Goal: Task Accomplishment & Management: Complete application form

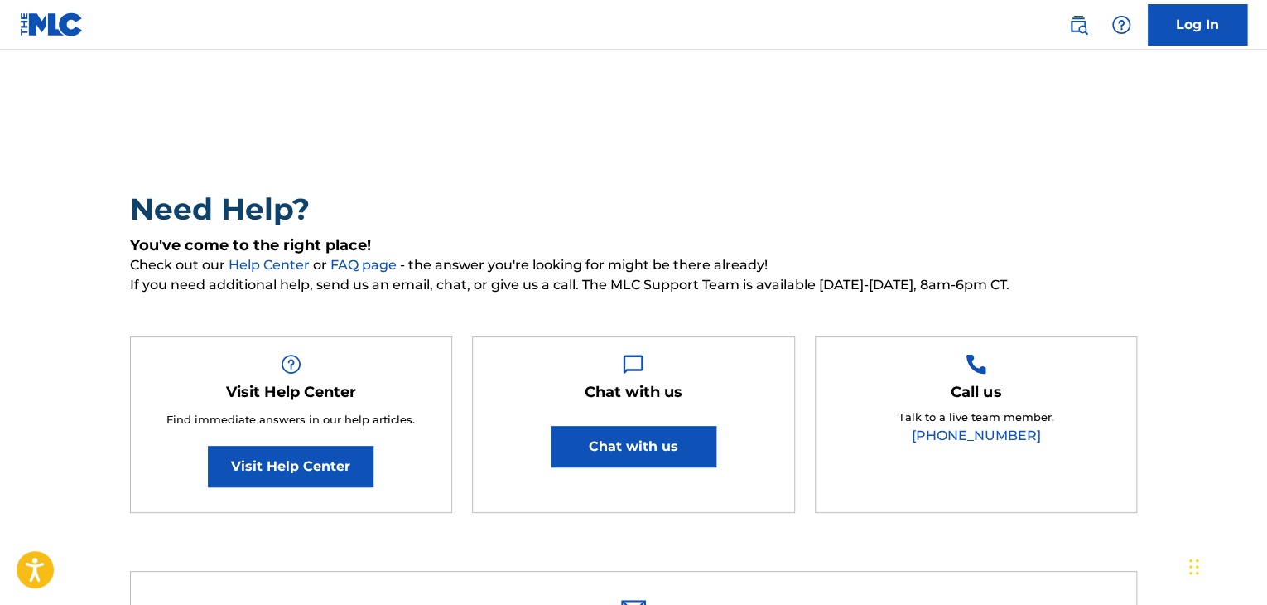
click at [1178, 24] on link "Log In" at bounding box center [1197, 24] width 99 height 41
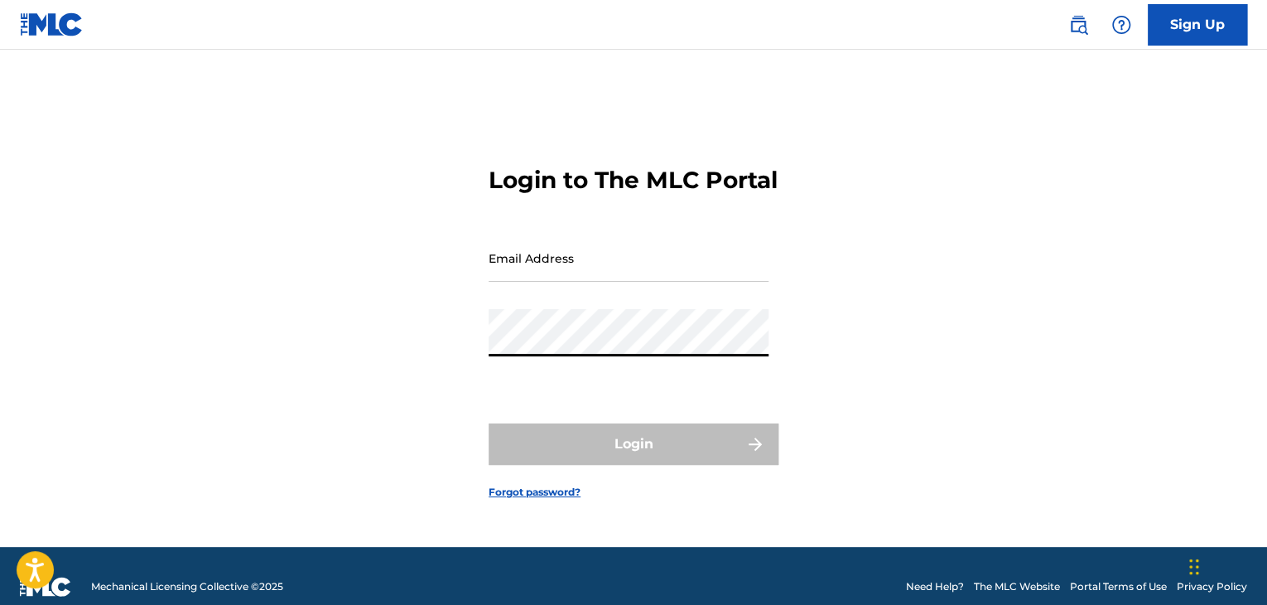
type input "[EMAIL_ADDRESS][DOMAIN_NAME]"
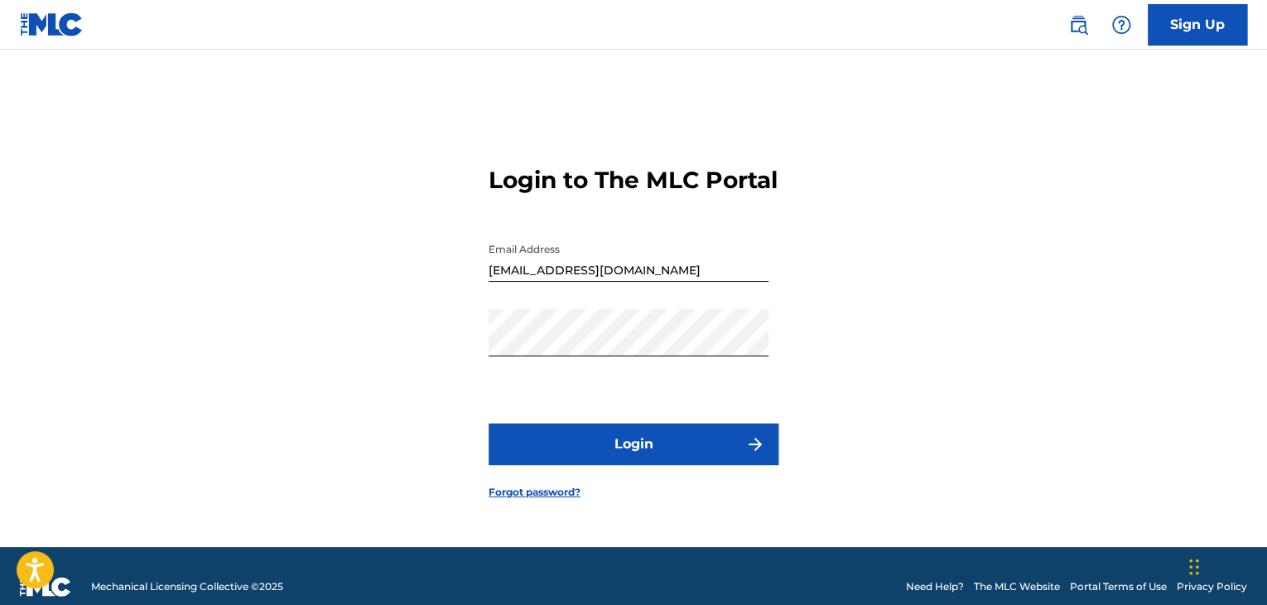
click at [662, 456] on button "Login" at bounding box center [634, 443] width 290 height 41
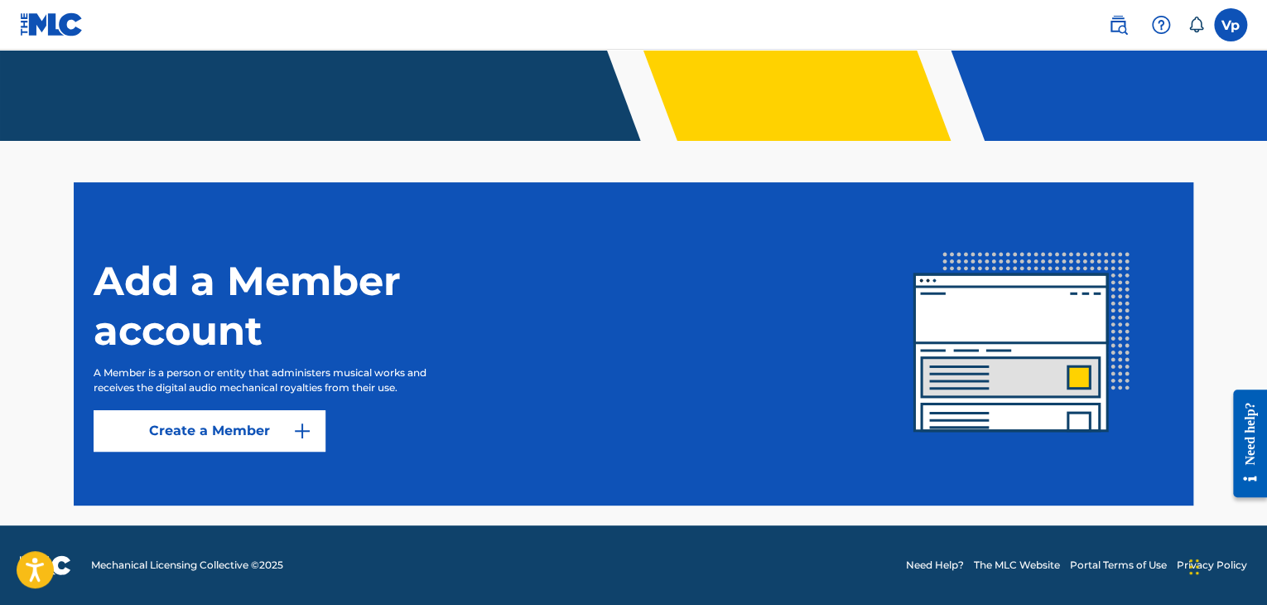
drag, startPoint x: 1246, startPoint y: 38, endPoint x: 1239, endPoint y: 32, distance: 8.8
click at [1239, 32] on div "Vp Vp [PERSON_NAME] [EMAIL_ADDRESS][DOMAIN_NAME] Notification Preferences Profi…" at bounding box center [1170, 24] width 156 height 33
click at [1239, 32] on label at bounding box center [1230, 24] width 33 height 33
click at [1231, 25] on input "Vp [PERSON_NAME] [EMAIL_ADDRESS][DOMAIN_NAME] Notification Preferences Profile …" at bounding box center [1231, 25] width 0 height 0
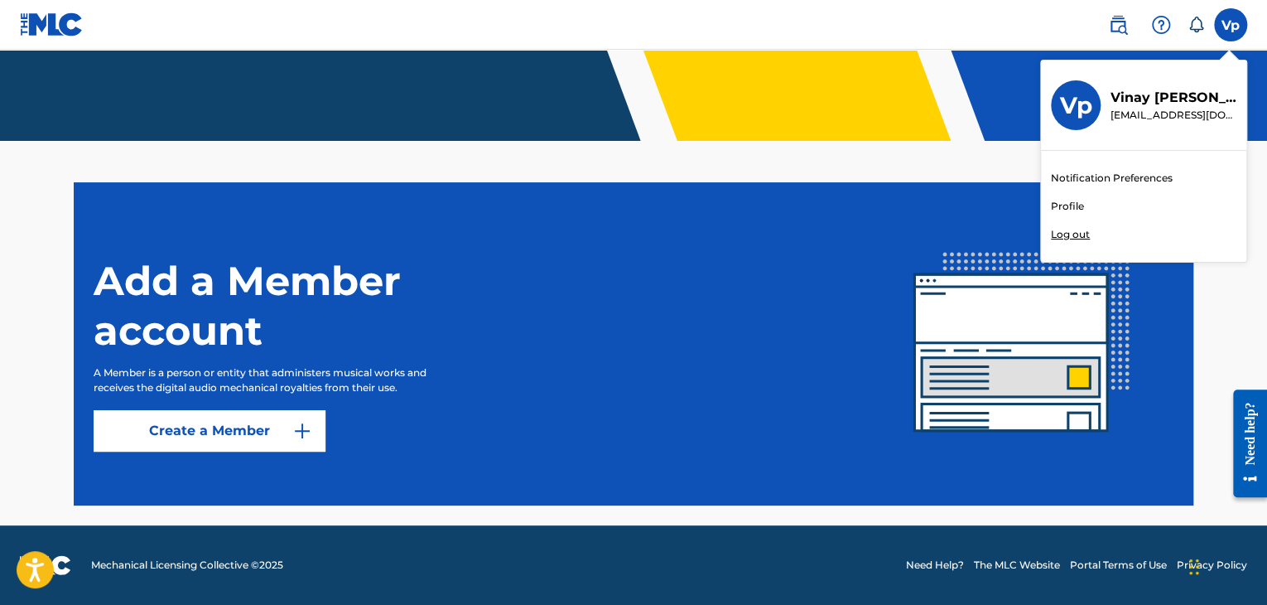
click at [1074, 203] on link "Profile" at bounding box center [1067, 206] width 33 height 15
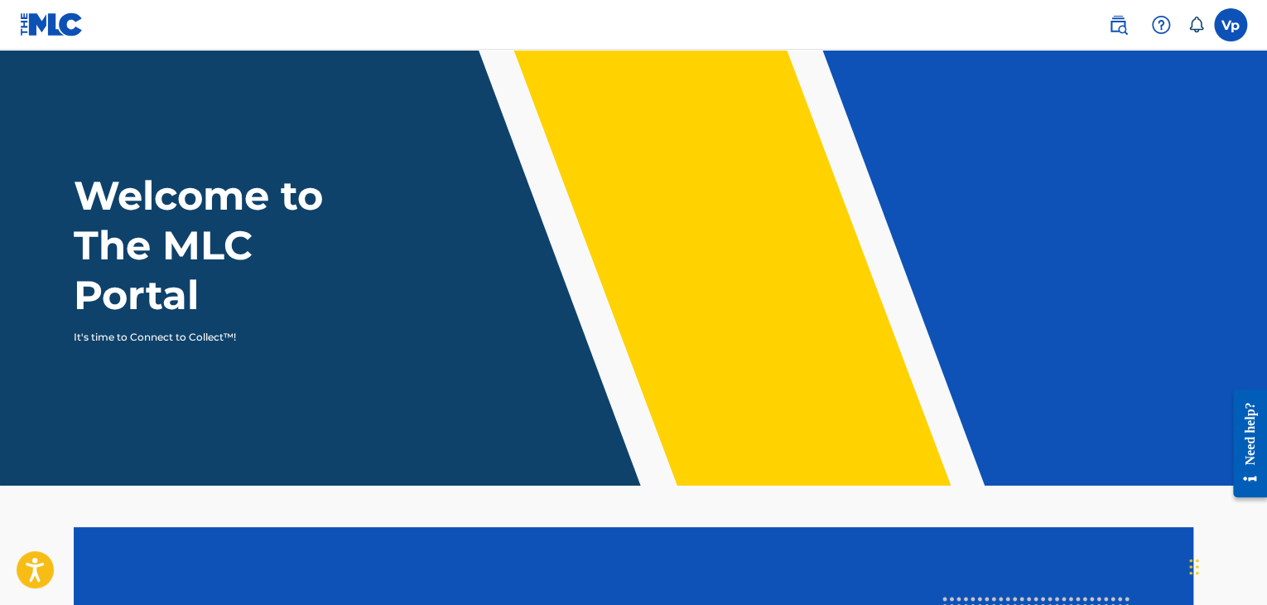
scroll to position [345, 0]
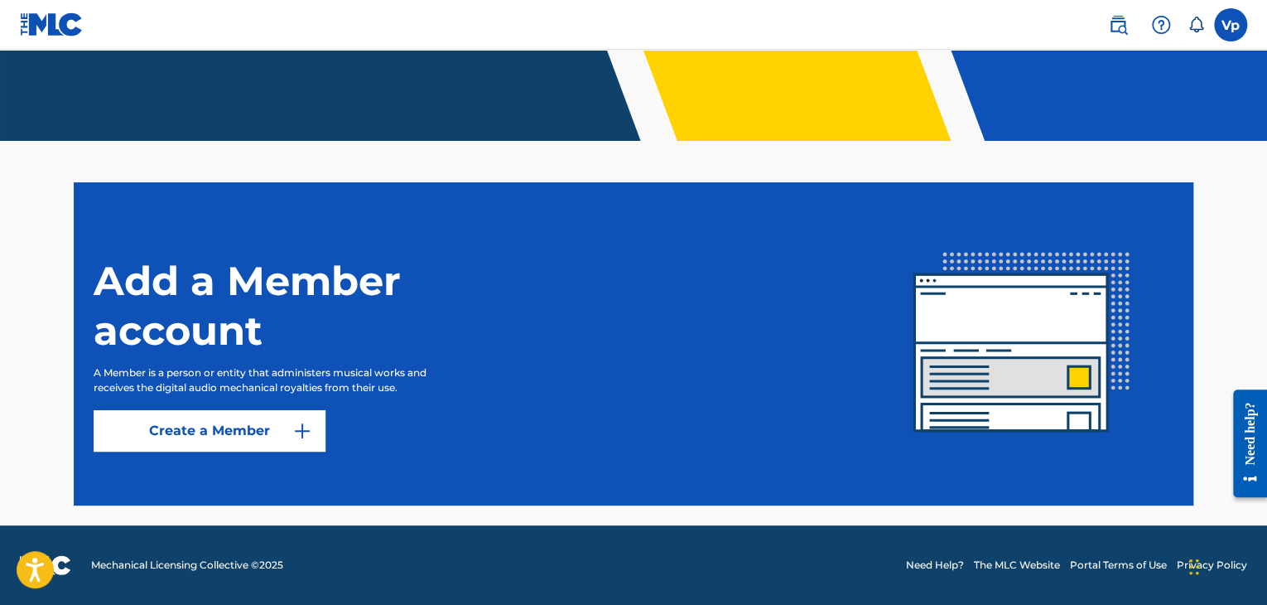
click at [224, 438] on link "Create a Member" at bounding box center [210, 430] width 232 height 41
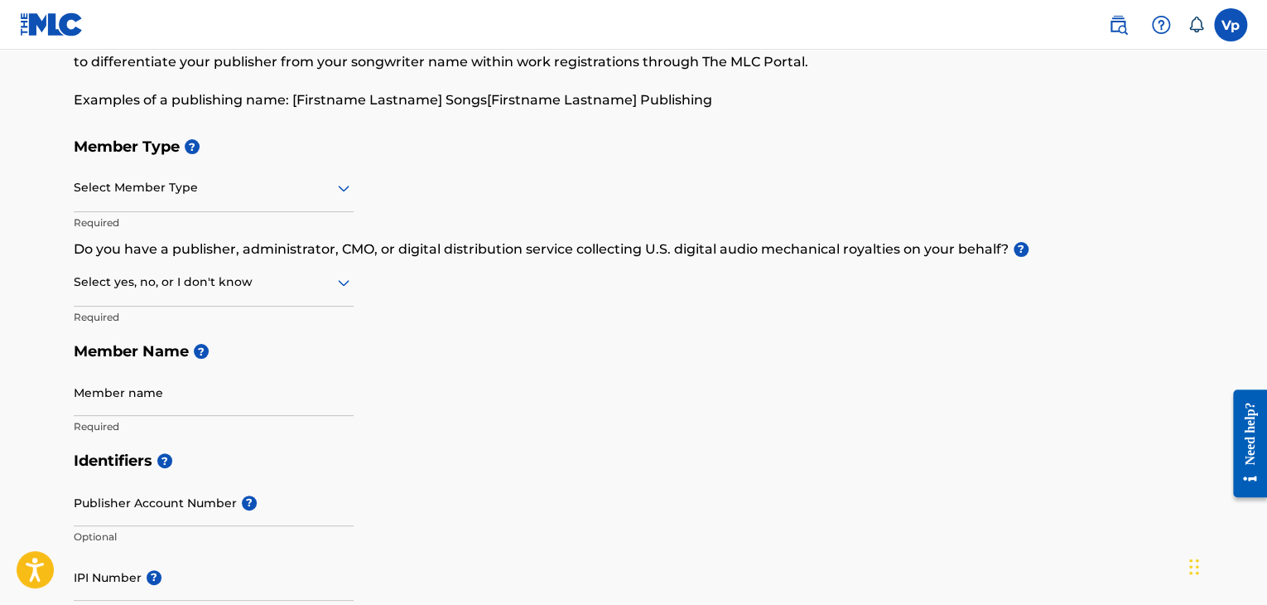
scroll to position [113, 0]
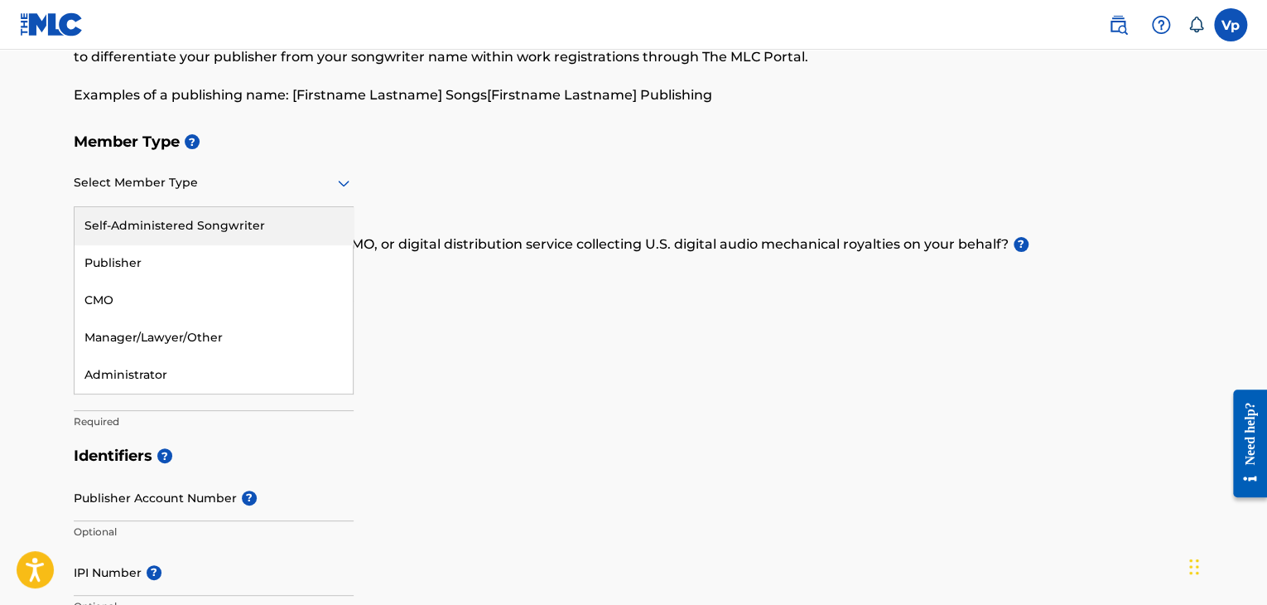
click at [316, 200] on div "Select Member Type" at bounding box center [214, 183] width 280 height 47
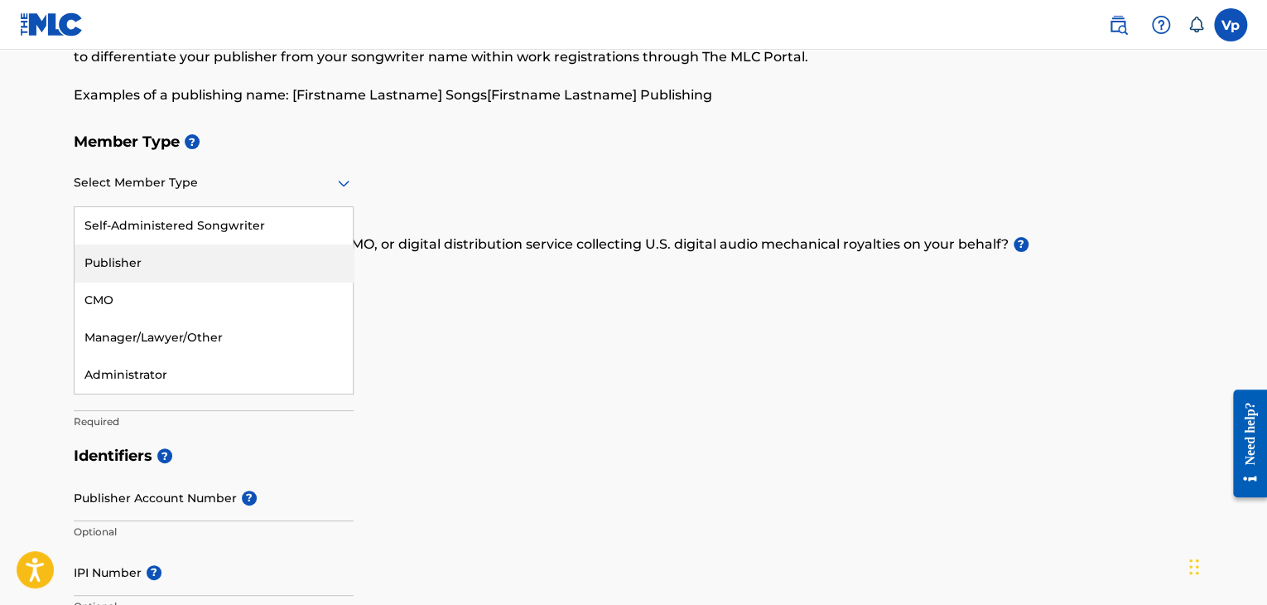
click at [258, 266] on div "Publisher" at bounding box center [214, 262] width 278 height 37
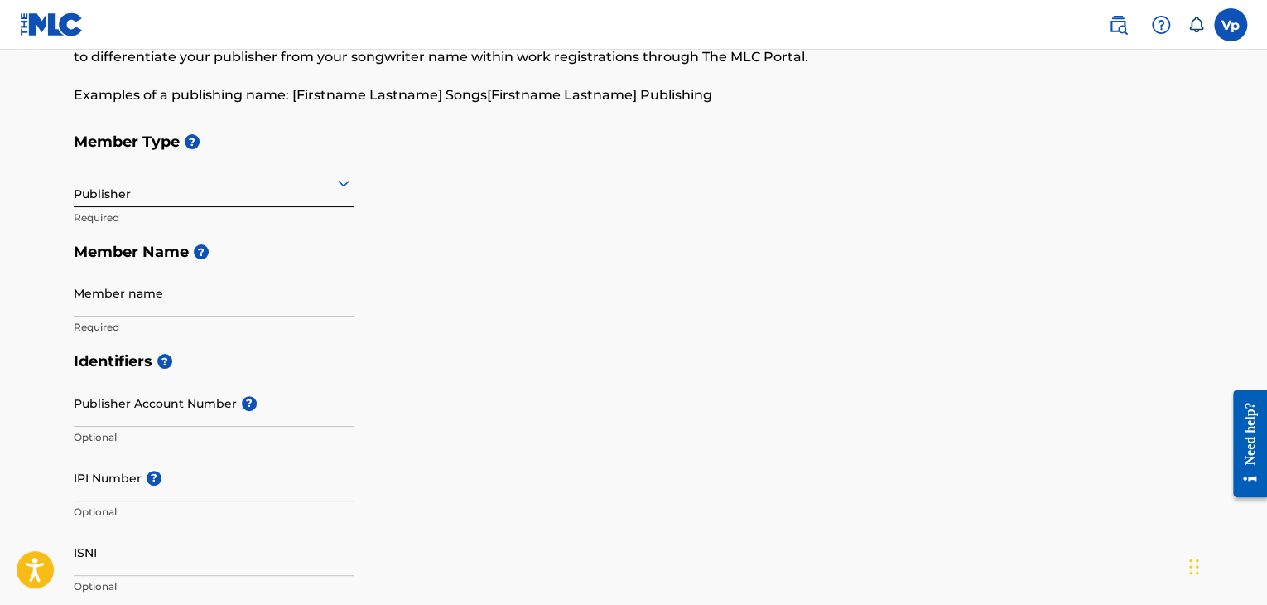
scroll to position [185, 0]
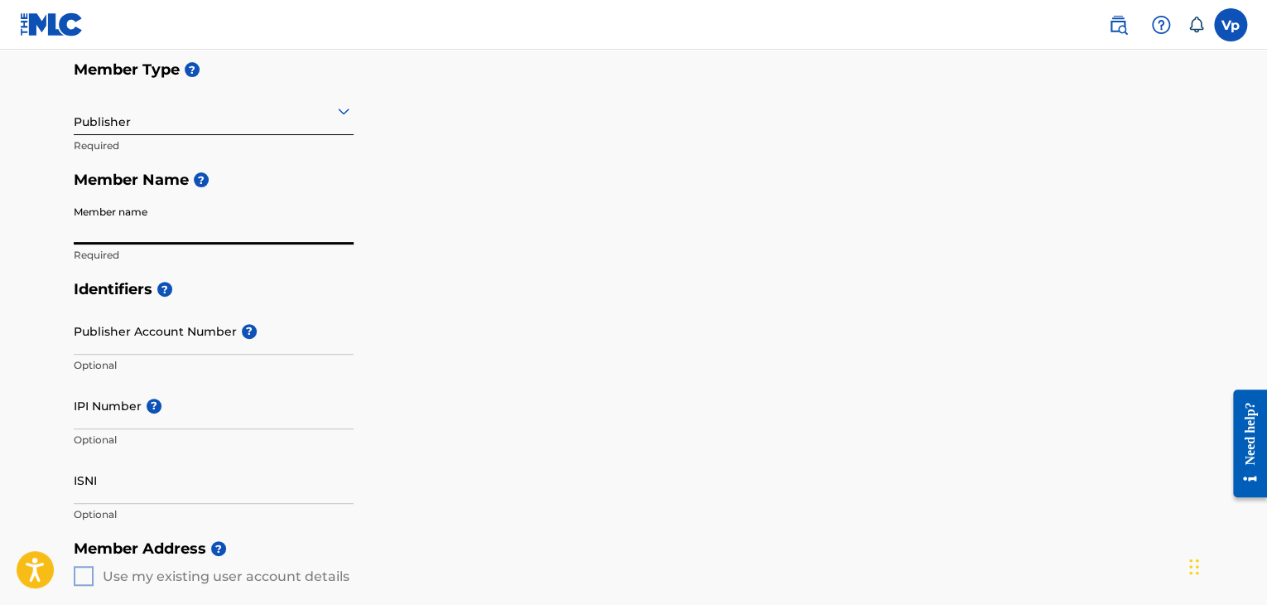
click at [261, 219] on input "Member name" at bounding box center [214, 220] width 280 height 47
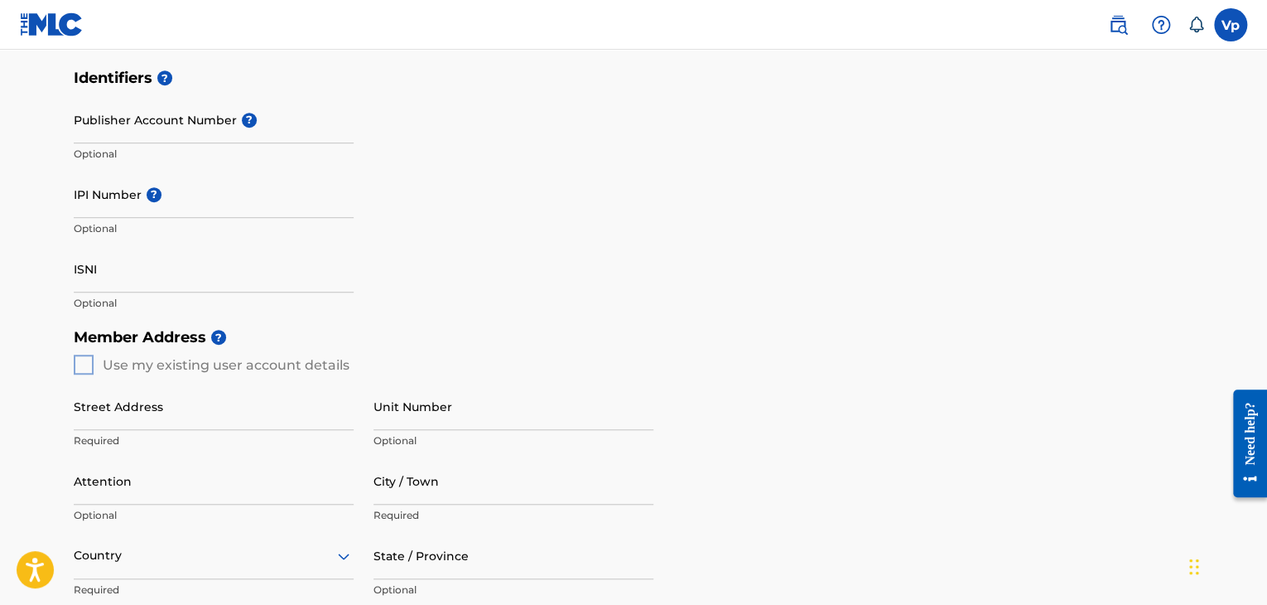
scroll to position [404, 0]
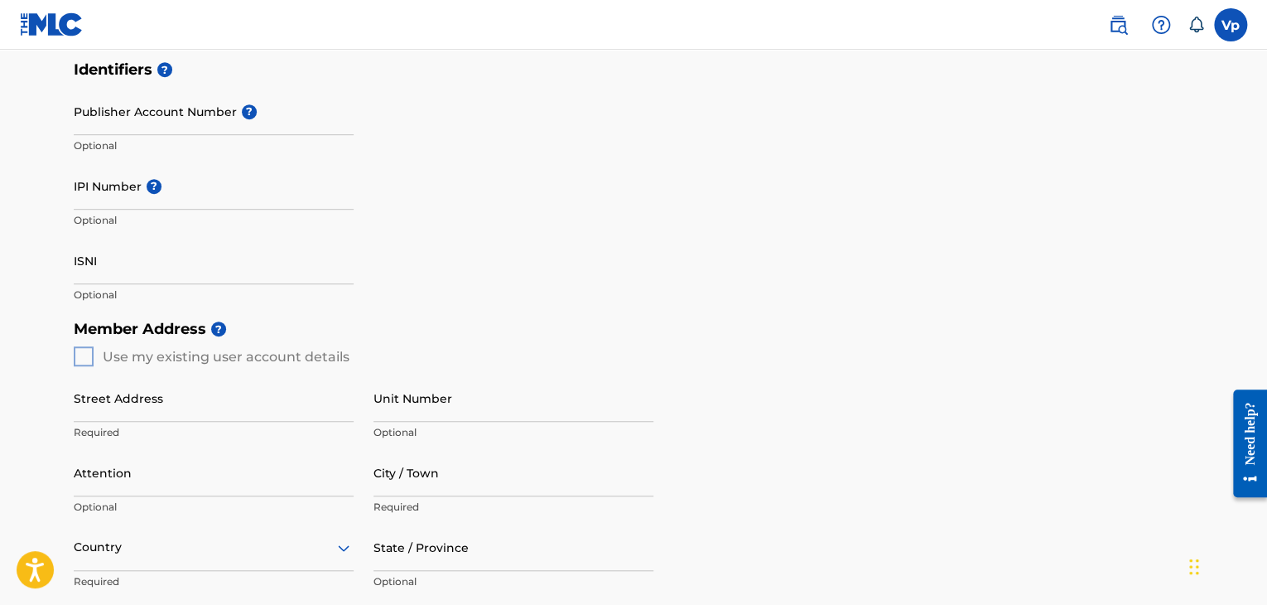
type input "Wizards Music Group"
click at [83, 350] on div "Member Address ? Use my existing user account details Street Address Required U…" at bounding box center [634, 500] width 1120 height 379
click at [96, 359] on div "Member Address ? Use my existing user account details Street Address Required U…" at bounding box center [634, 500] width 1120 height 379
drag, startPoint x: 70, startPoint y: 357, endPoint x: 88, endPoint y: 352, distance: 18.9
click at [88, 352] on div "Create a Member If you are a self-administered songwriter without a publisher t…" at bounding box center [634, 301] width 1160 height 1228
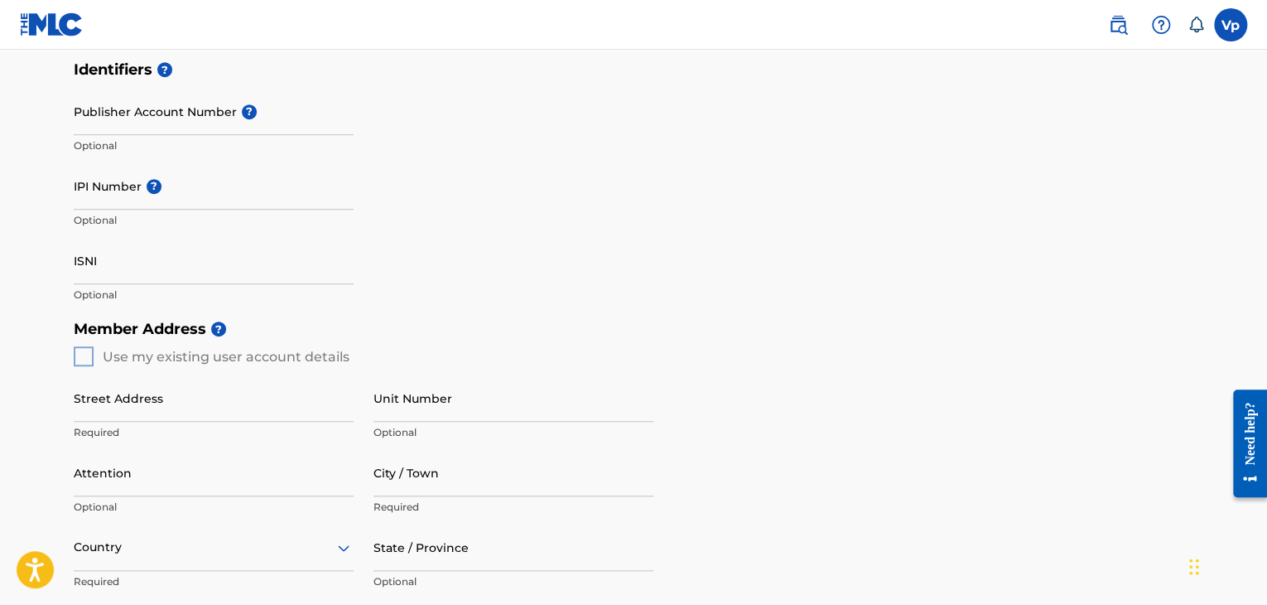
click at [88, 352] on div "Member Address ? Use my existing user account details Street Address Required U…" at bounding box center [634, 500] width 1120 height 379
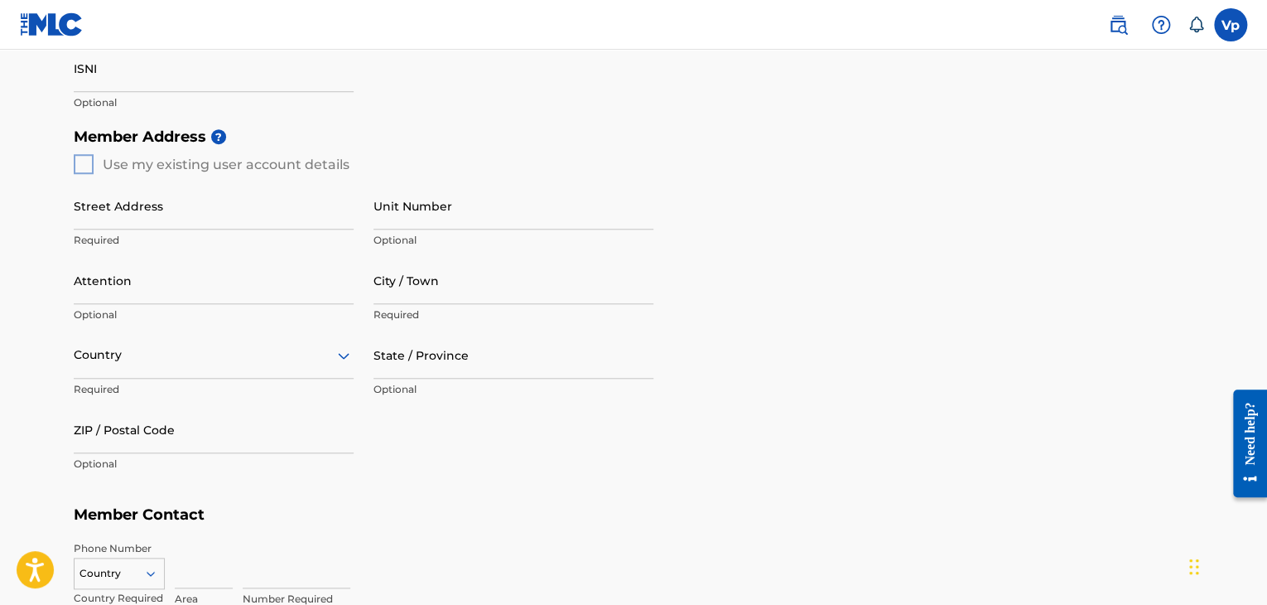
scroll to position [595, 0]
click at [203, 204] on input "Street Address" at bounding box center [214, 207] width 280 height 47
type input "[PERSON_NAME]"
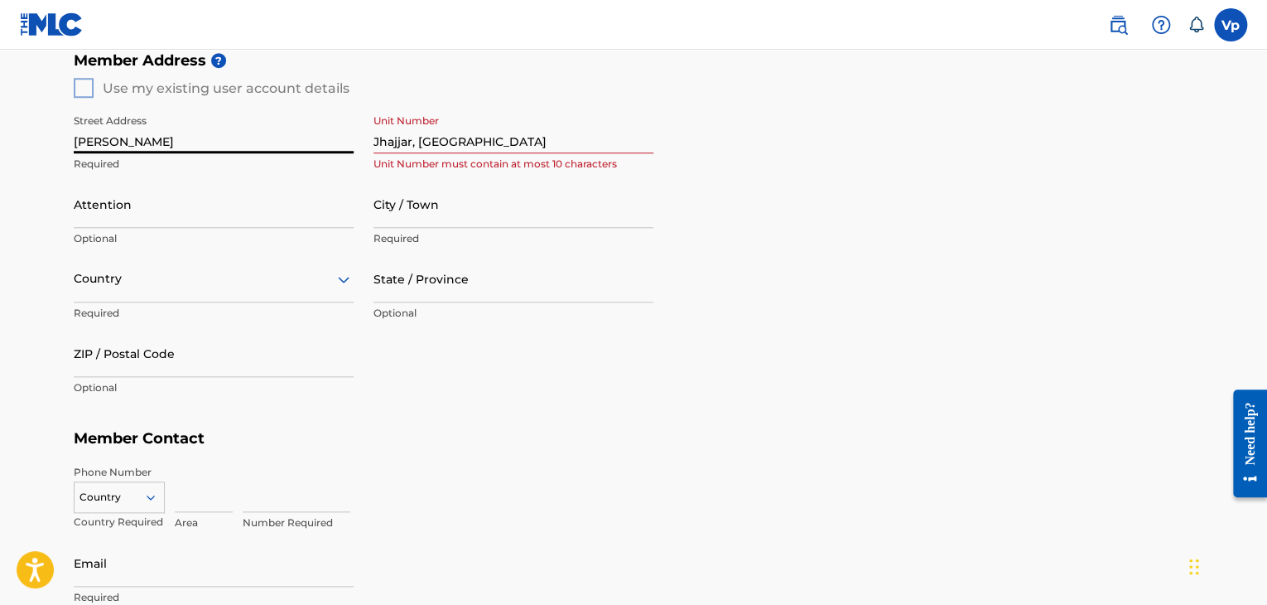
scroll to position [676, 0]
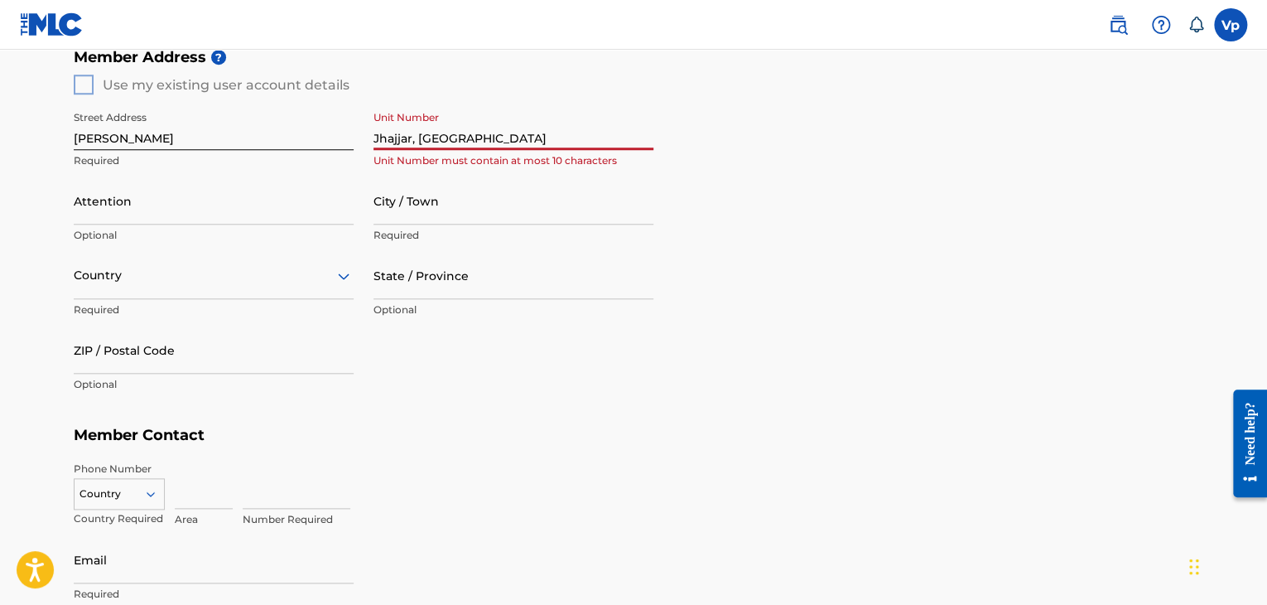
click at [440, 134] on input "Jhajjar, [GEOGRAPHIC_DATA]" at bounding box center [514, 126] width 280 height 47
drag, startPoint x: 504, startPoint y: 123, endPoint x: 769, endPoint y: 120, distance: 265.1
click at [769, 120] on div "Member Address ? Use my existing user account details Street Address [PERSON_NA…" at bounding box center [634, 229] width 1120 height 379
click at [520, 137] on input "Jhajjar, [GEOGRAPHIC_DATA]" at bounding box center [514, 126] width 280 height 47
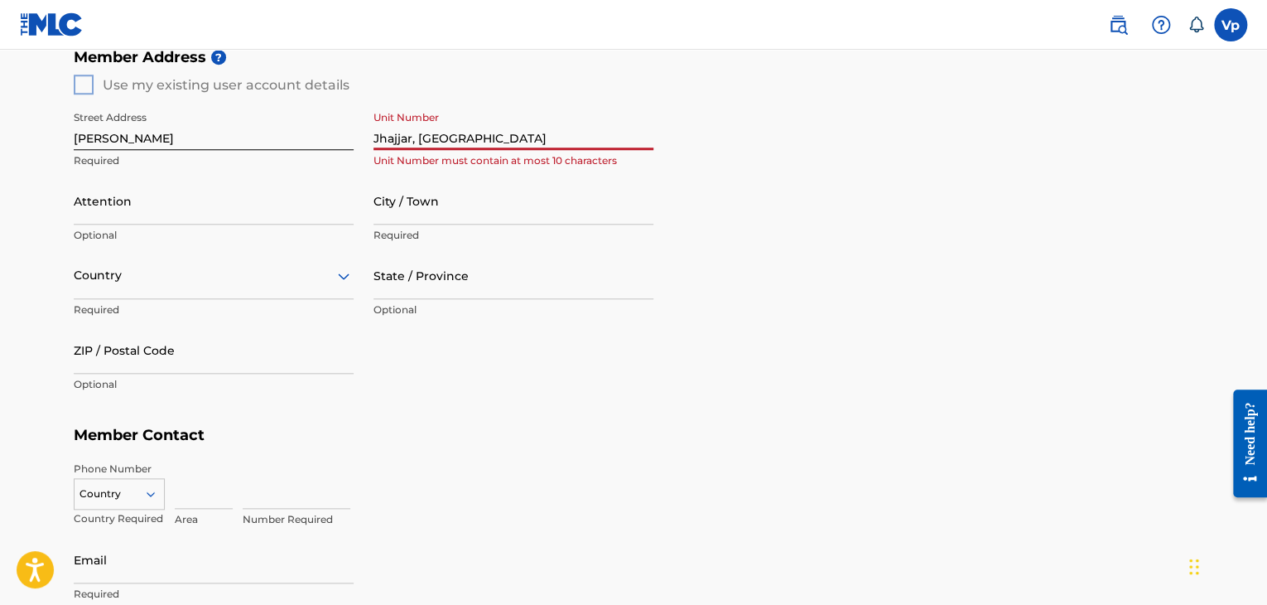
click at [520, 137] on input "Jhajjar, [GEOGRAPHIC_DATA]" at bounding box center [514, 126] width 280 height 47
click at [528, 130] on input "Jhajjar, [GEOGRAPHIC_DATA]" at bounding box center [514, 126] width 280 height 47
type input "J"
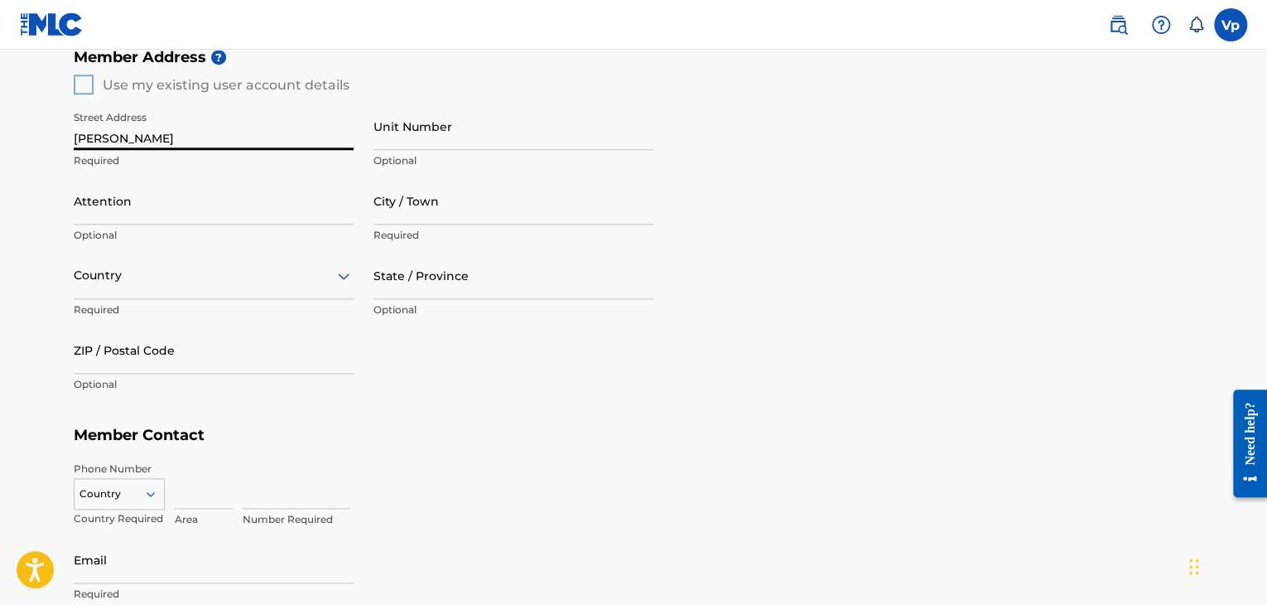
click at [226, 139] on input "[PERSON_NAME]" at bounding box center [214, 126] width 280 height 47
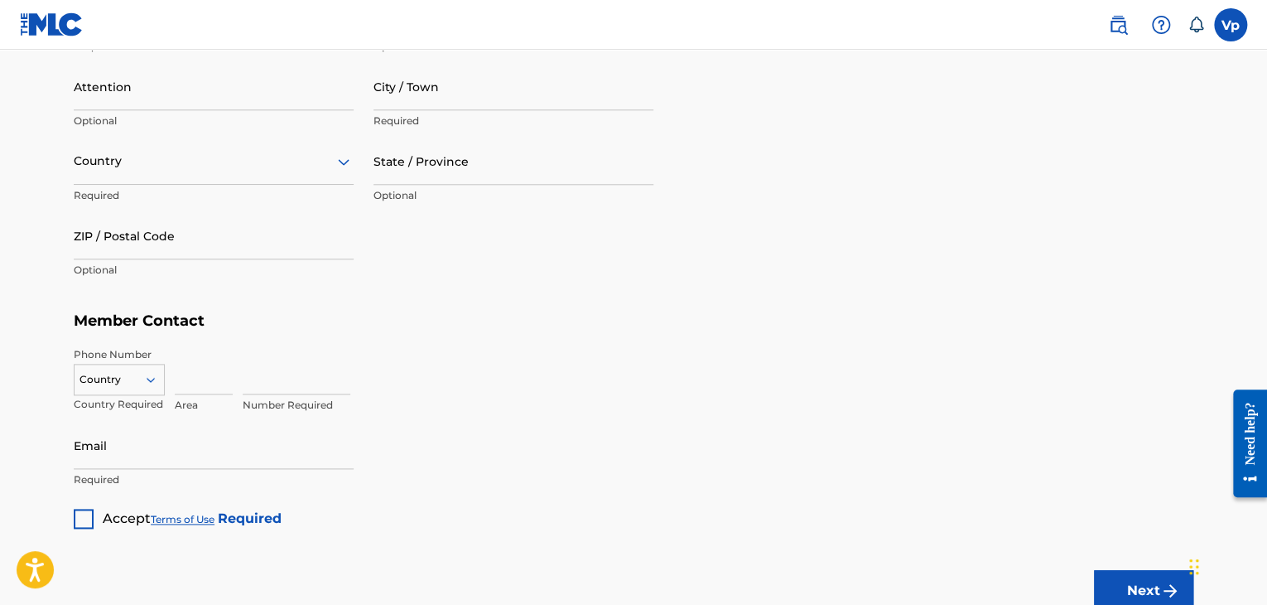
scroll to position [792, 0]
type input "[PERSON_NAME], [GEOGRAPHIC_DATA], [GEOGRAPHIC_DATA]"
click at [202, 377] on input at bounding box center [204, 368] width 58 height 47
click at [477, 360] on div "Number Required" at bounding box center [718, 382] width 951 height 75
click at [96, 516] on div "Accept Terms of Use Required" at bounding box center [178, 511] width 208 height 32
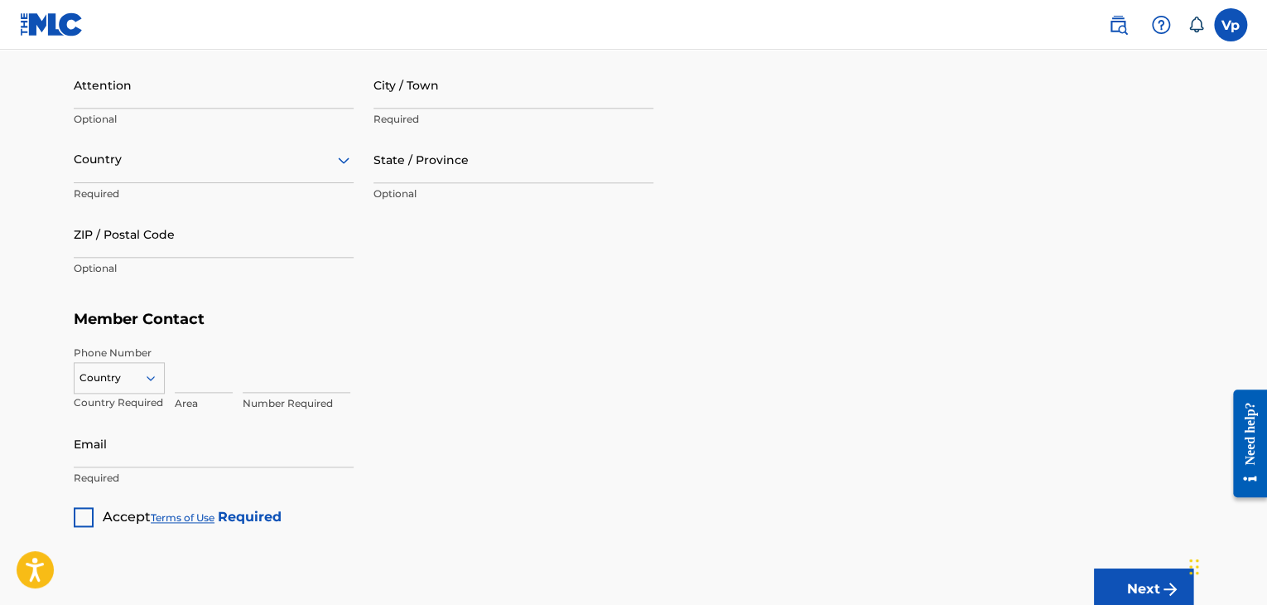
click at [82, 513] on div at bounding box center [84, 517] width 20 height 20
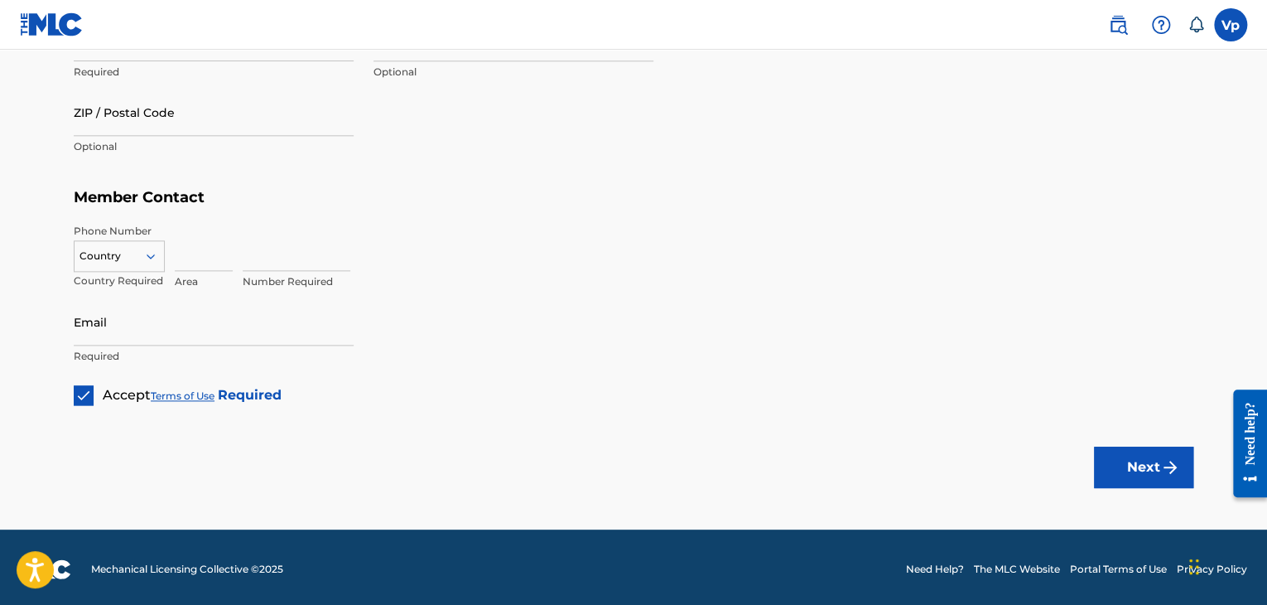
scroll to position [918, 0]
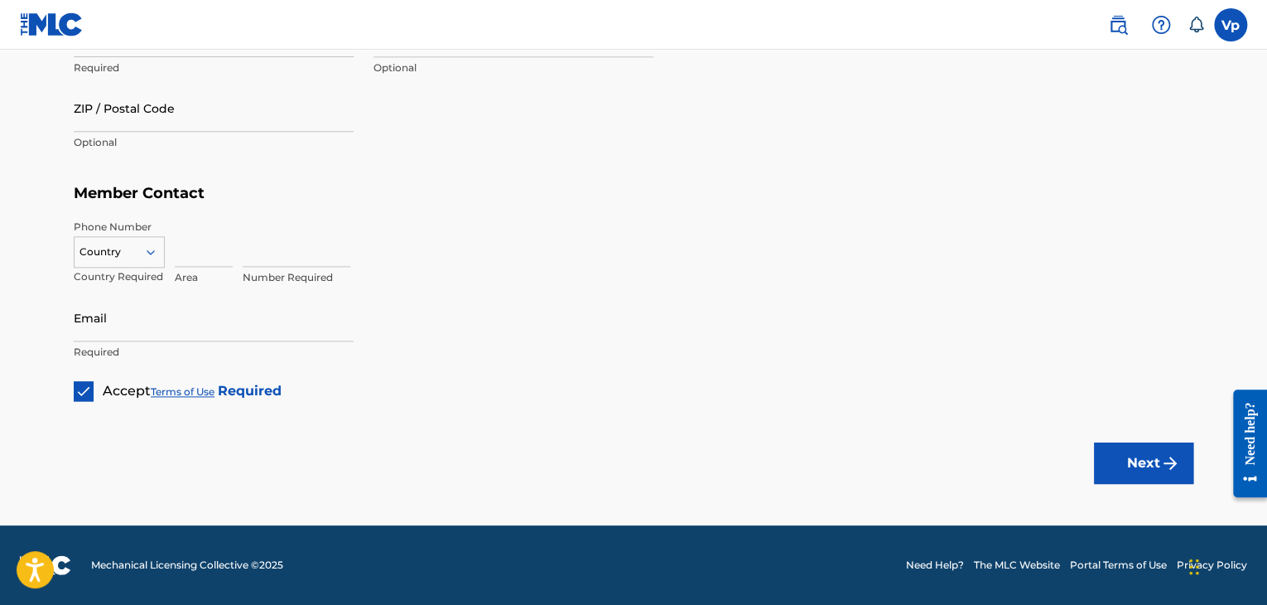
click at [1145, 475] on button "Next" at bounding box center [1143, 462] width 99 height 41
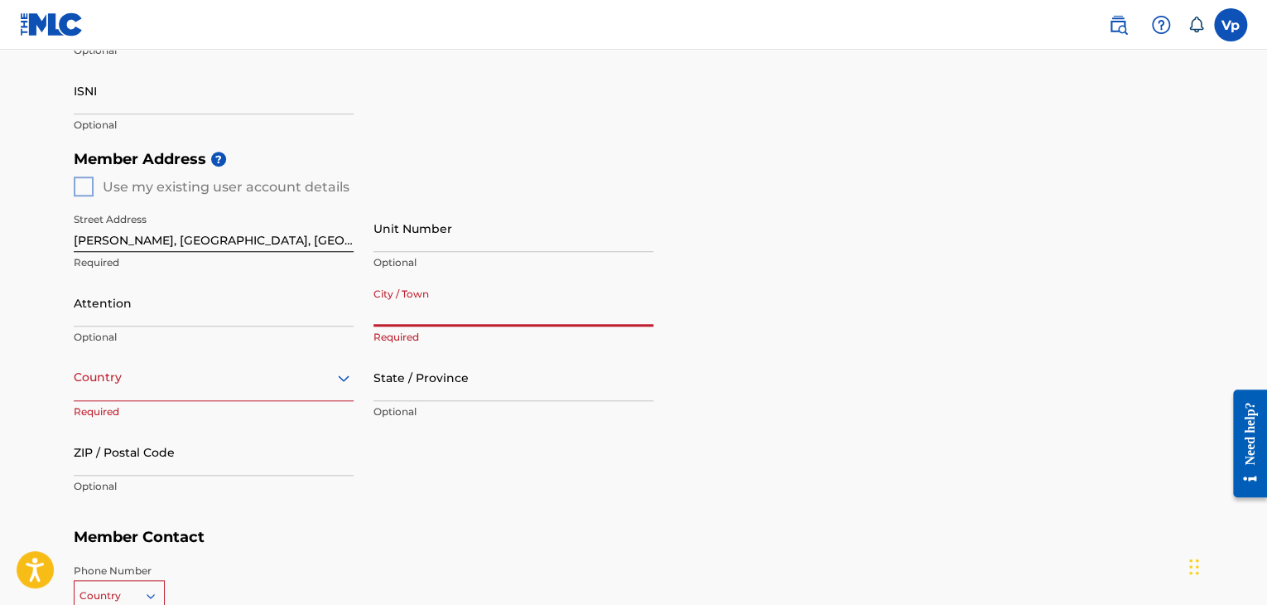
type input "J"
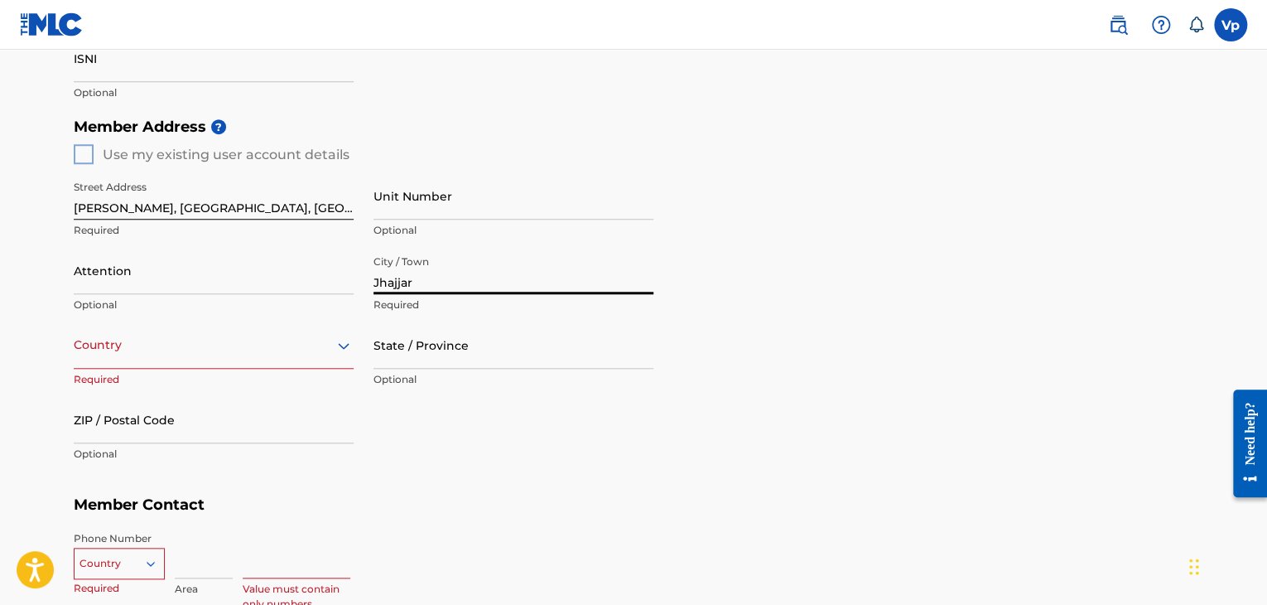
scroll to position [651, 0]
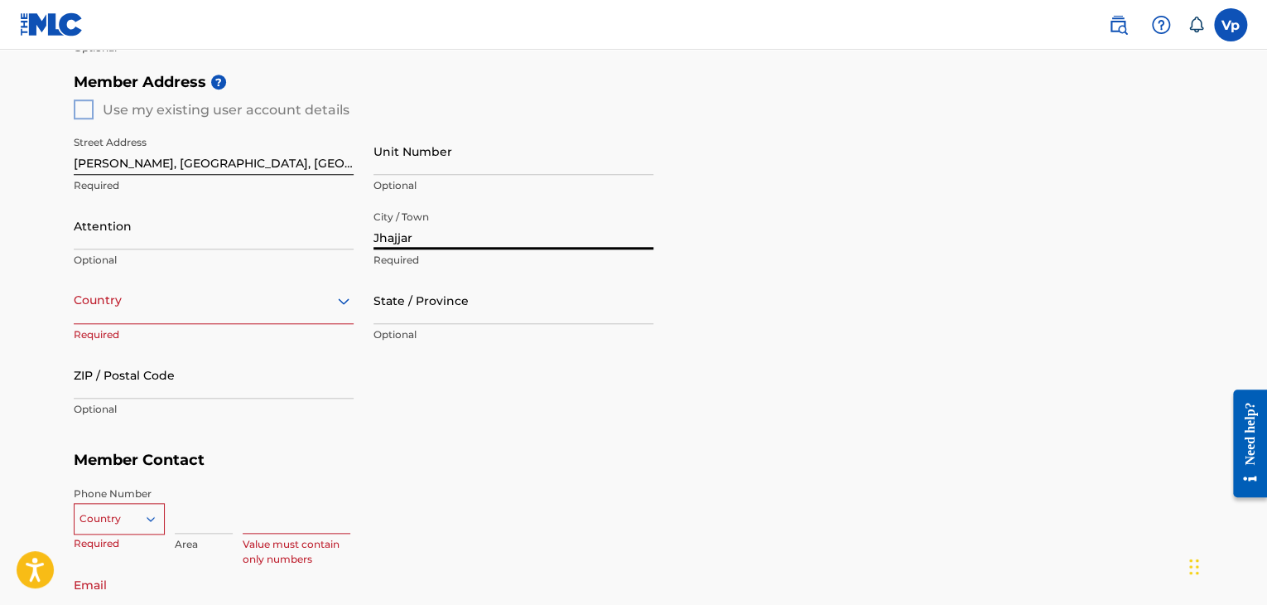
type input "Jhajjar"
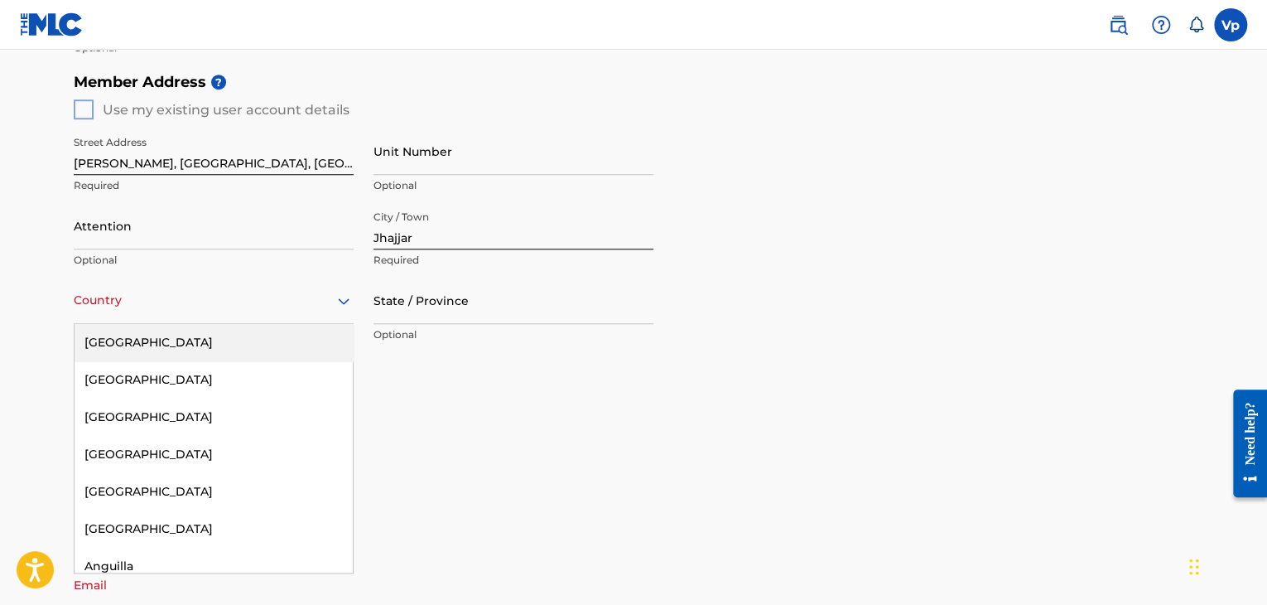
click at [272, 311] on div "Country" at bounding box center [214, 300] width 280 height 47
type input "ind"
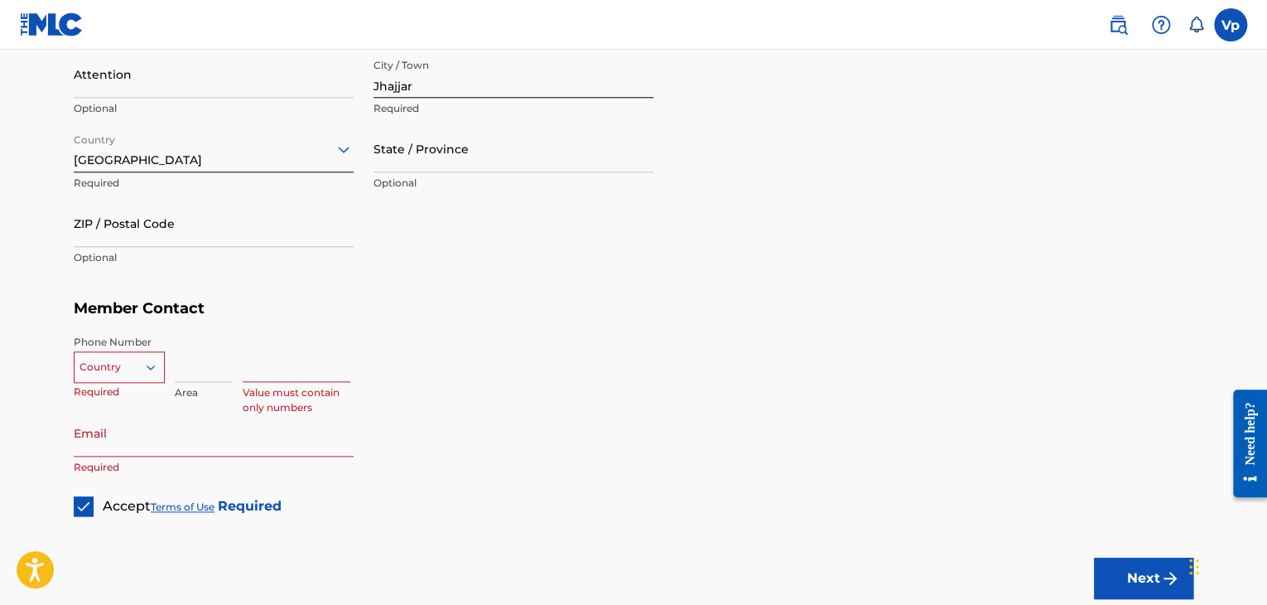
scroll to position [823, 0]
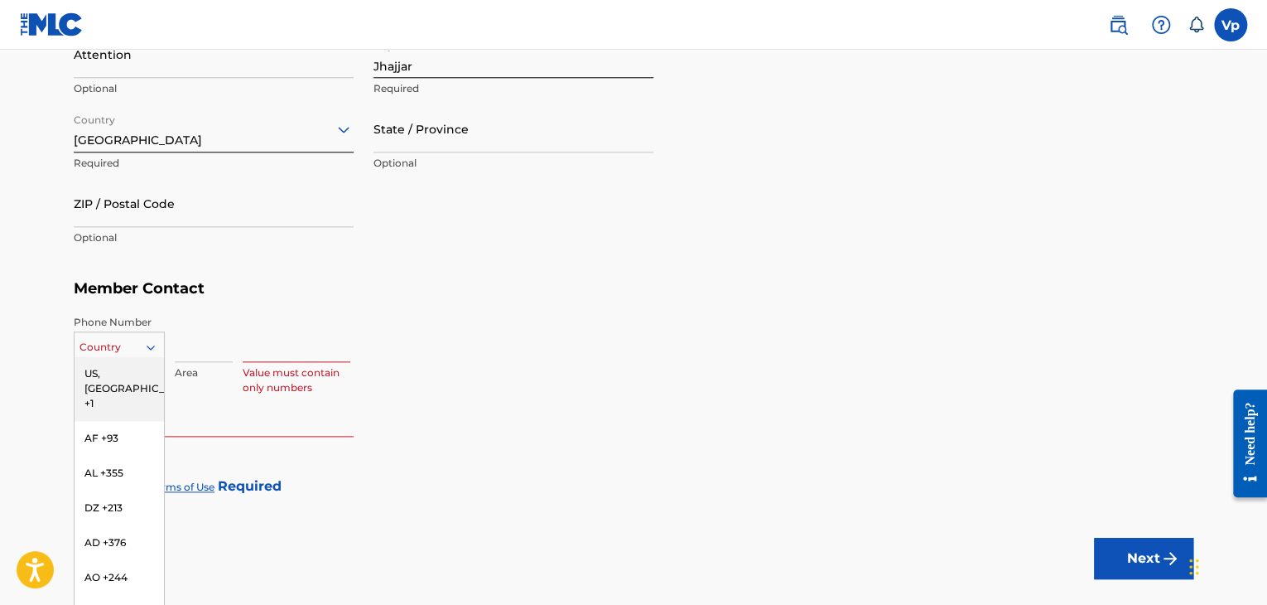
click at [136, 356] on div "216 results available. Use Up and Down to choose options, press Enter to select…" at bounding box center [119, 343] width 91 height 25
type input "in"
click at [151, 374] on div "IN +91" at bounding box center [119, 373] width 89 height 35
click at [225, 346] on input at bounding box center [204, 338] width 58 height 47
type input "91"
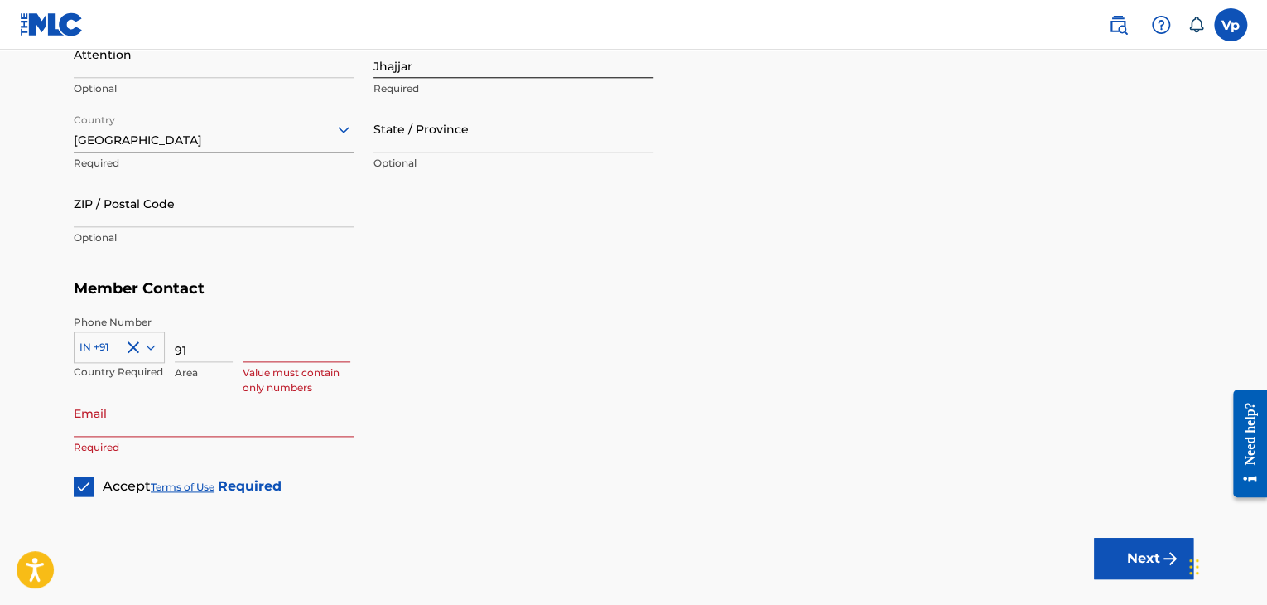
click at [273, 352] on input at bounding box center [297, 338] width 108 height 47
paste input "[PHONE_NUMBER]"
click at [265, 352] on input "[PHONE_NUMBER]" at bounding box center [297, 338] width 108 height 47
type input "98966 82179"
click at [217, 420] on input "Email" at bounding box center [214, 412] width 280 height 47
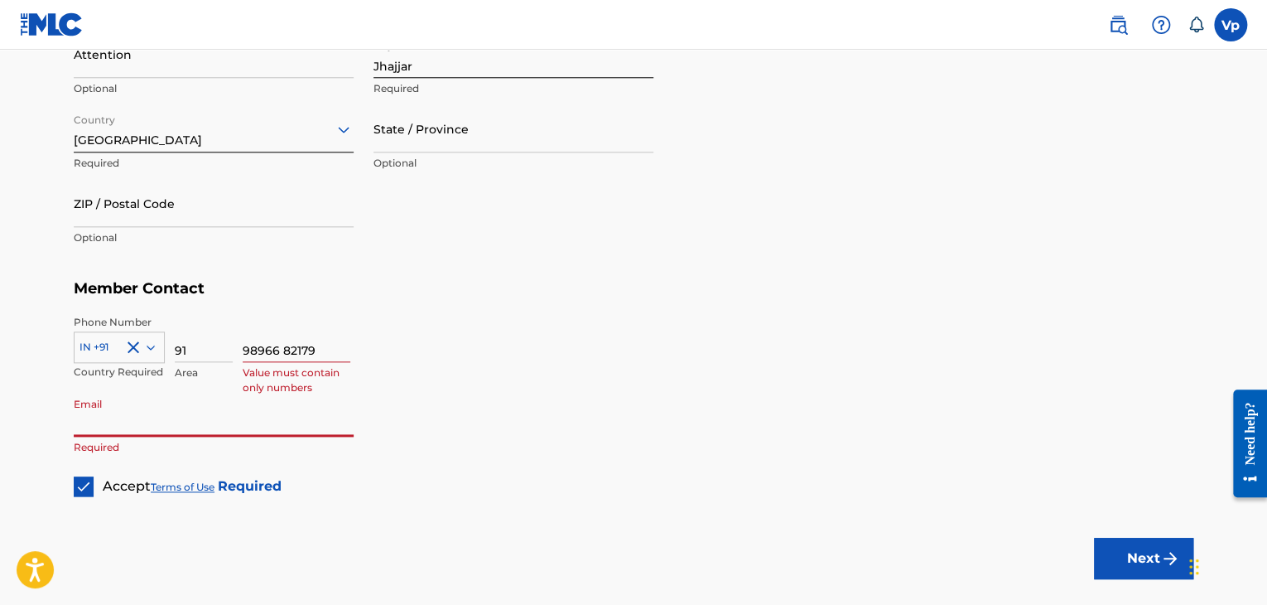
type input "[EMAIL_ADDRESS][DOMAIN_NAME]"
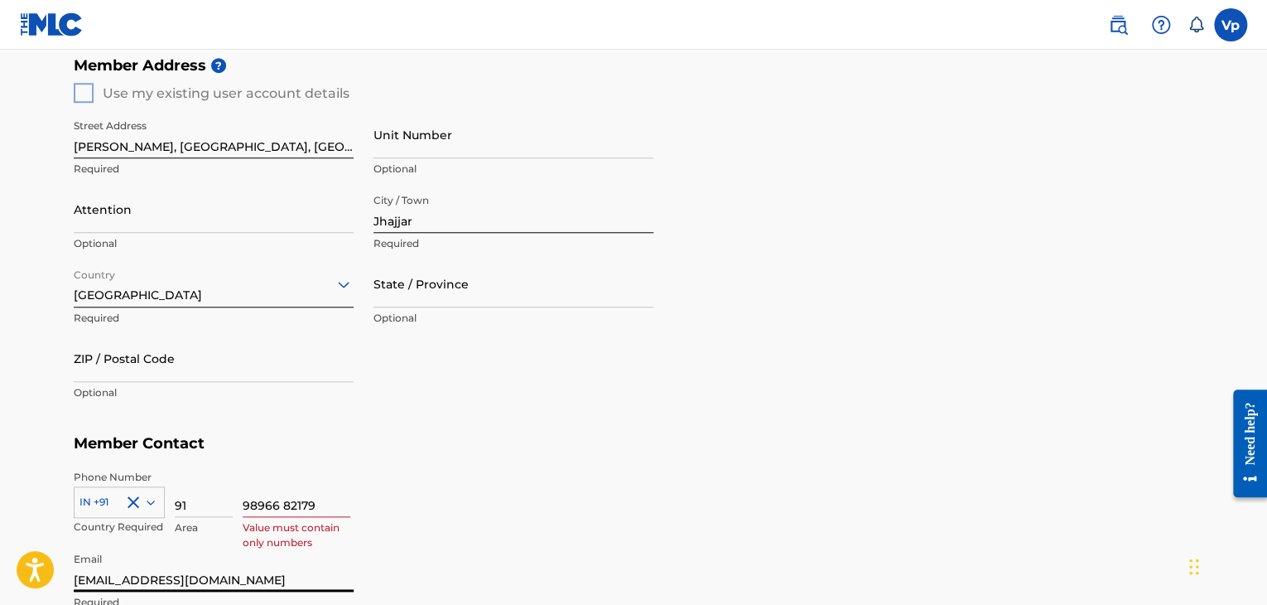
scroll to position [918, 0]
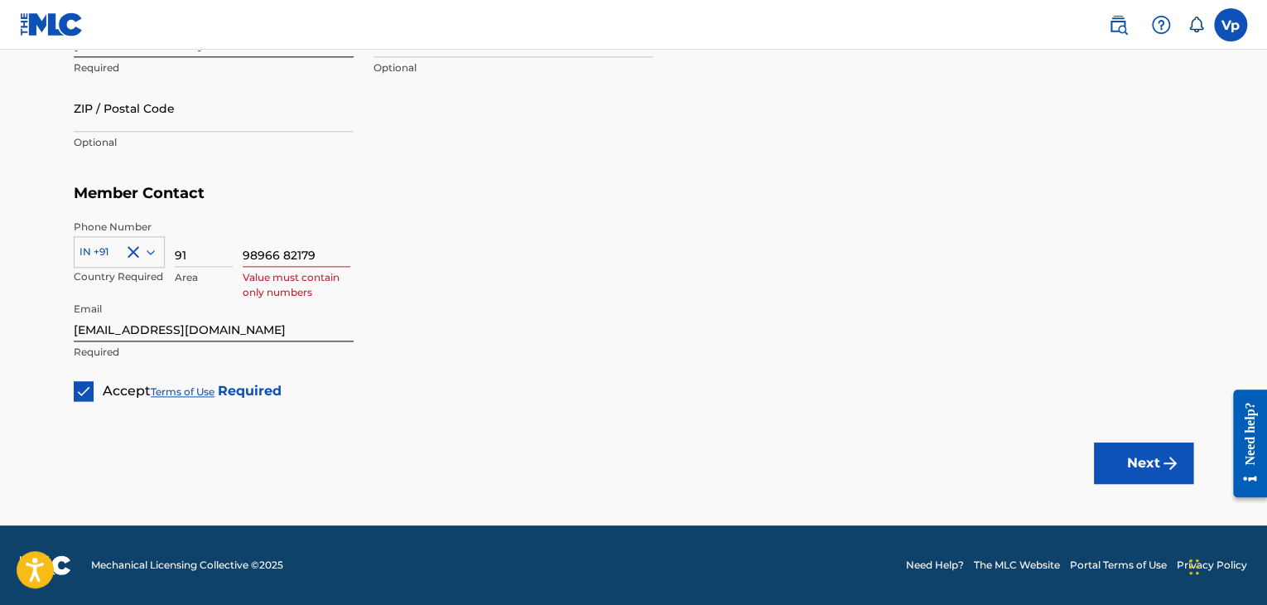
click at [1123, 467] on button "Next" at bounding box center [1143, 462] width 99 height 41
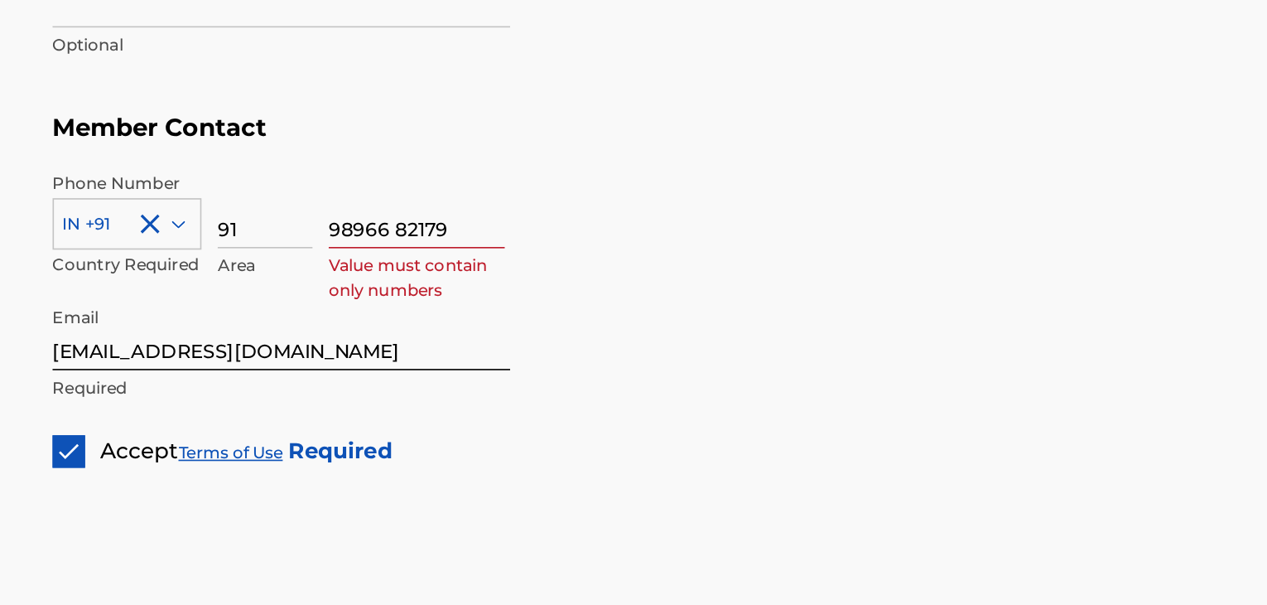
click at [314, 256] on input "98966 82179" at bounding box center [297, 243] width 108 height 47
click at [201, 258] on input "91" at bounding box center [204, 243] width 58 height 47
type input "9"
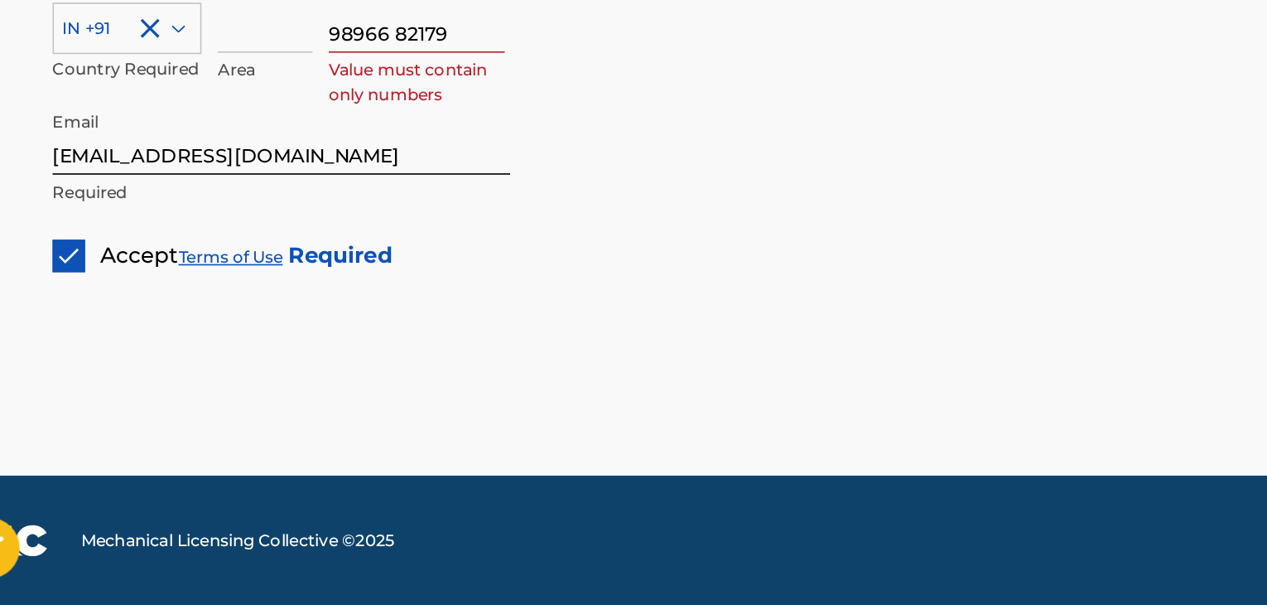
scroll to position [917, 0]
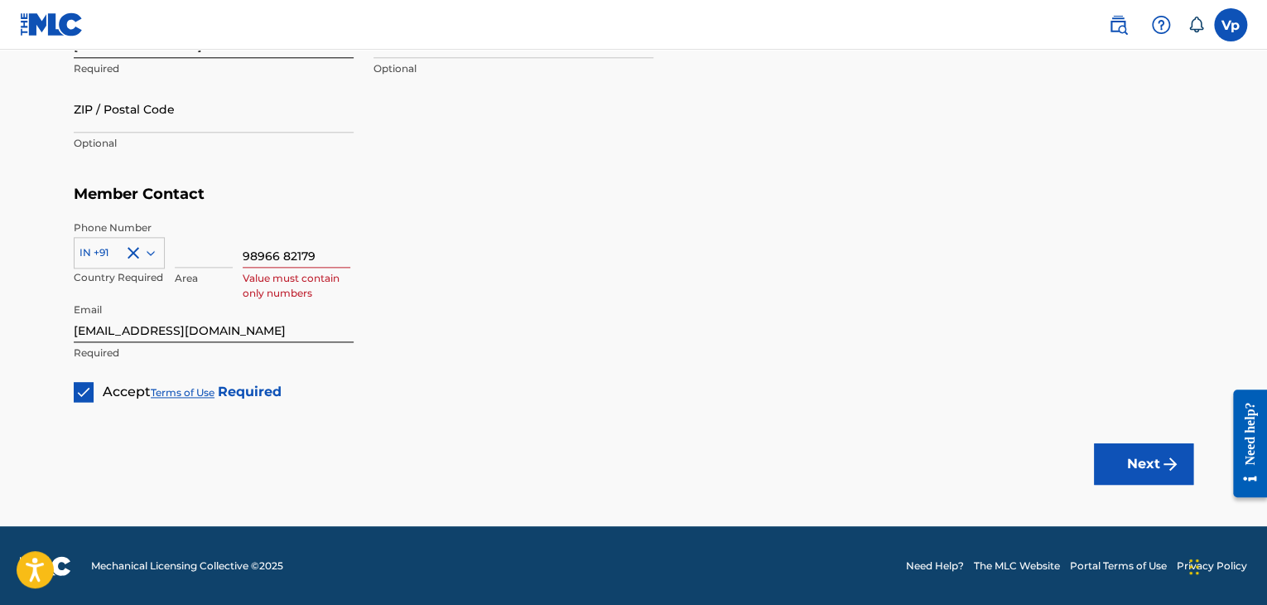
click at [1134, 466] on button "Next" at bounding box center [1143, 463] width 99 height 41
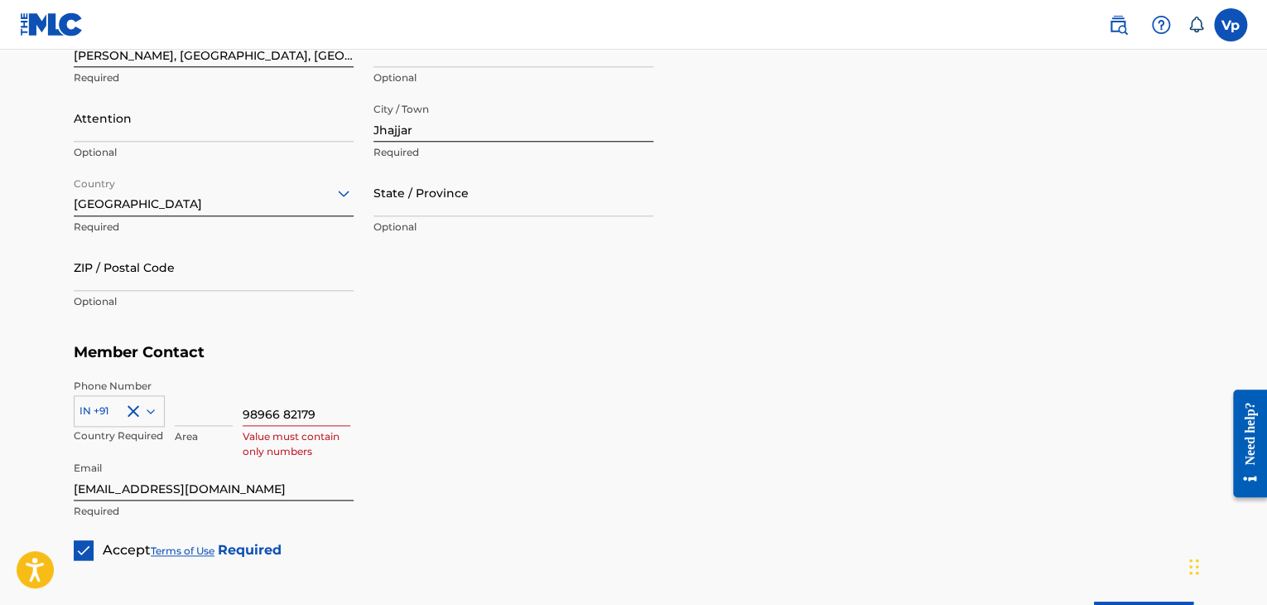
scroll to position [918, 0]
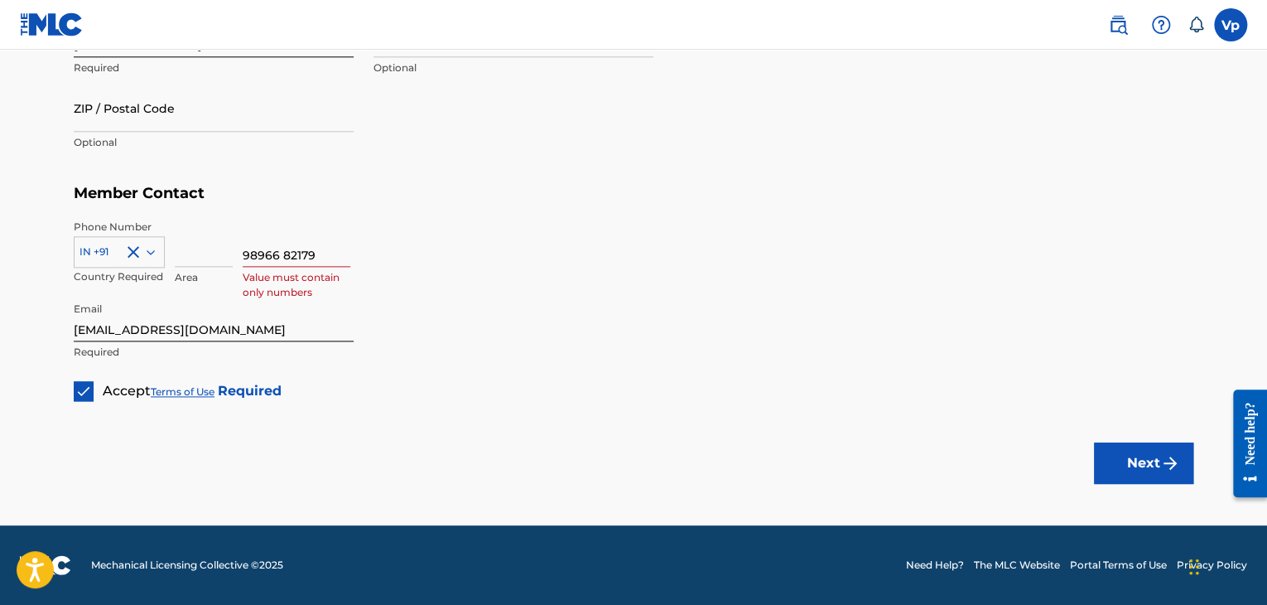
click at [278, 268] on div "98966 82179 Value must contain only numbers" at bounding box center [297, 257] width 108 height 75
drag, startPoint x: 278, startPoint y: 268, endPoint x: 285, endPoint y: 263, distance: 9.4
click at [285, 263] on div "98966 82179 Value must contain only numbers" at bounding box center [297, 257] width 108 height 75
click at [285, 263] on input "98966 82179" at bounding box center [297, 243] width 108 height 47
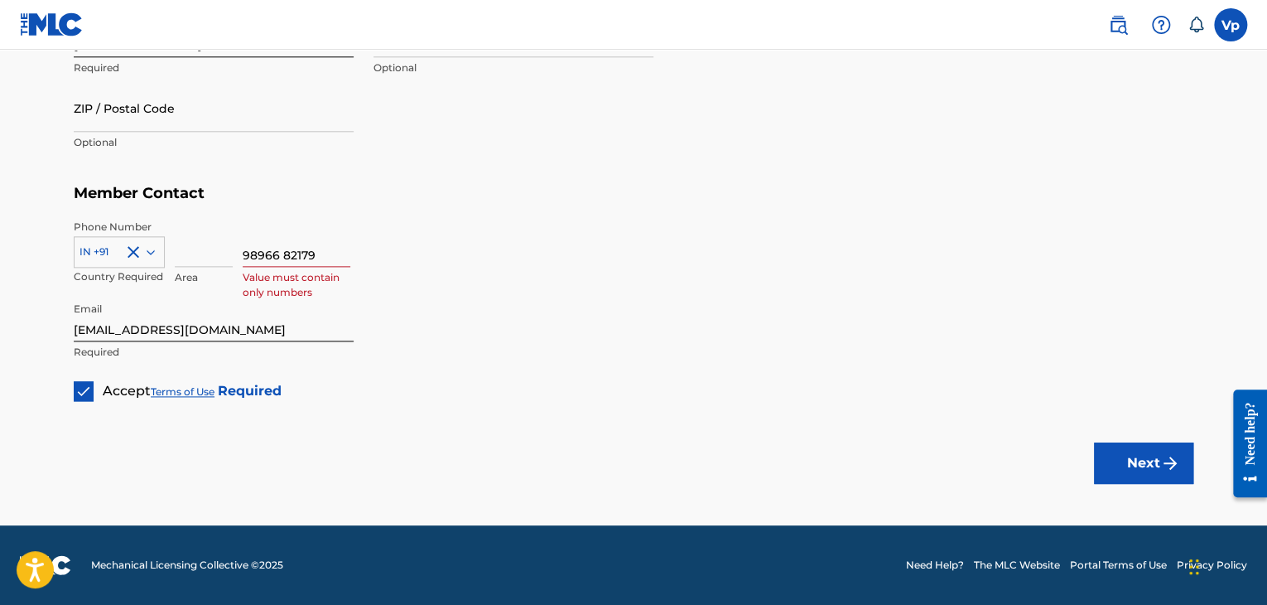
click at [285, 263] on input "98966 82179" at bounding box center [297, 243] width 108 height 47
paste input "98966 82179"
click at [186, 253] on input at bounding box center [204, 243] width 58 height 47
click at [432, 253] on div "98966 82179 Value must contain only numbers" at bounding box center [718, 257] width 951 height 75
click at [1111, 447] on button "Next" at bounding box center [1143, 462] width 99 height 41
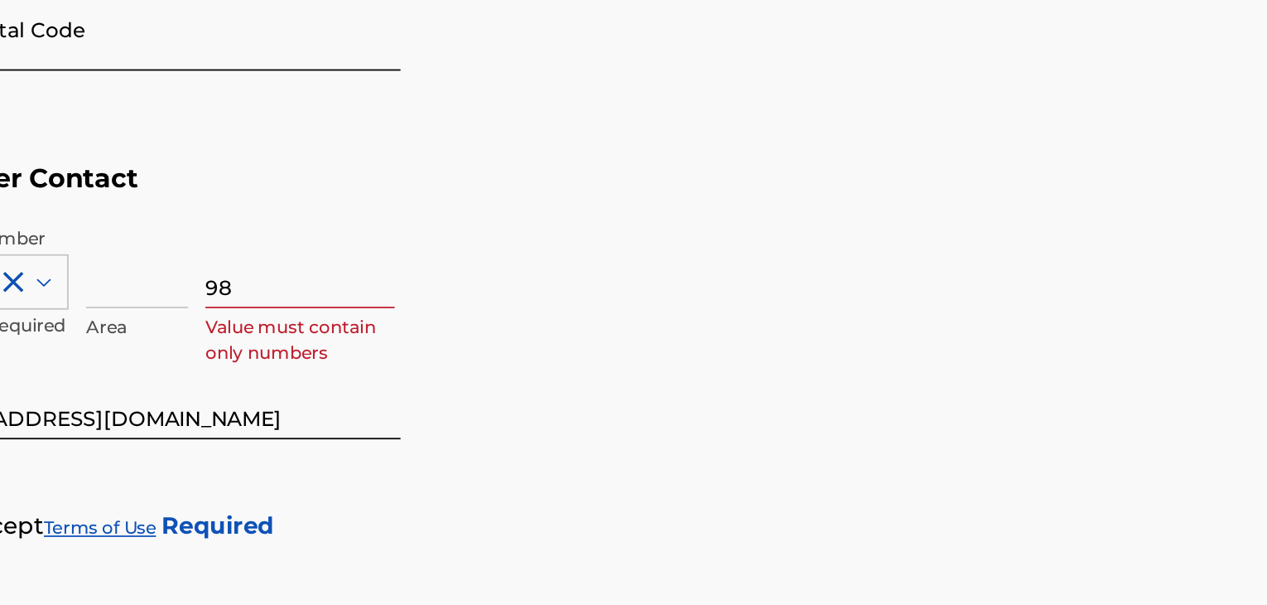
type input "9"
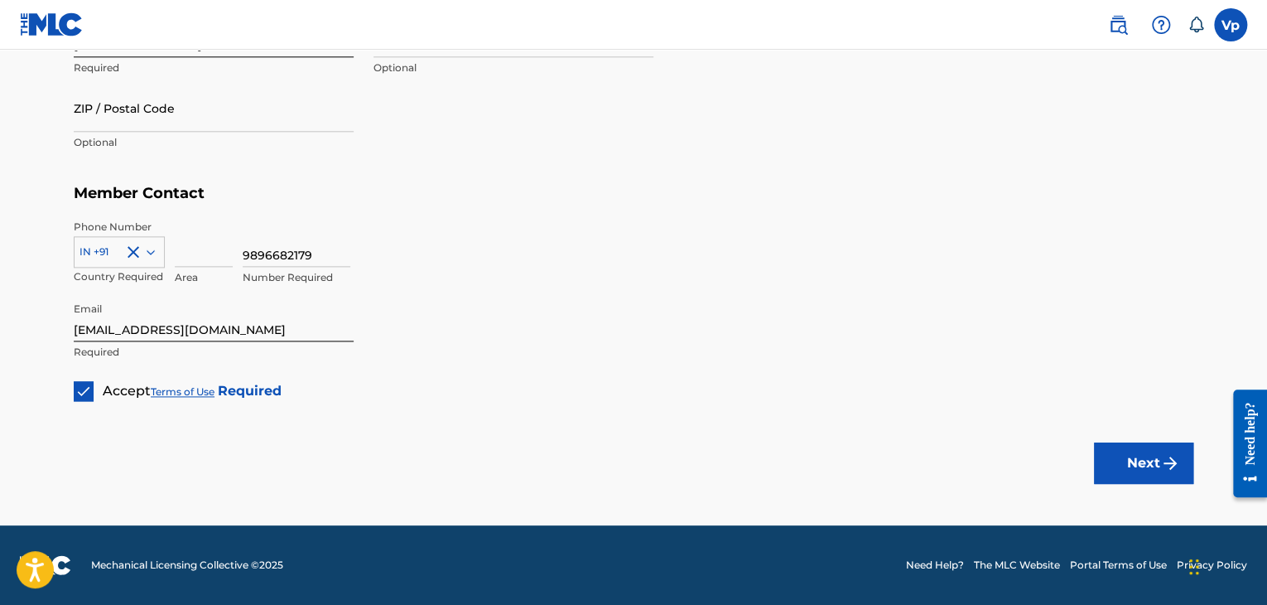
type input "9896682179"
click at [1150, 457] on button "Next" at bounding box center [1143, 462] width 99 height 41
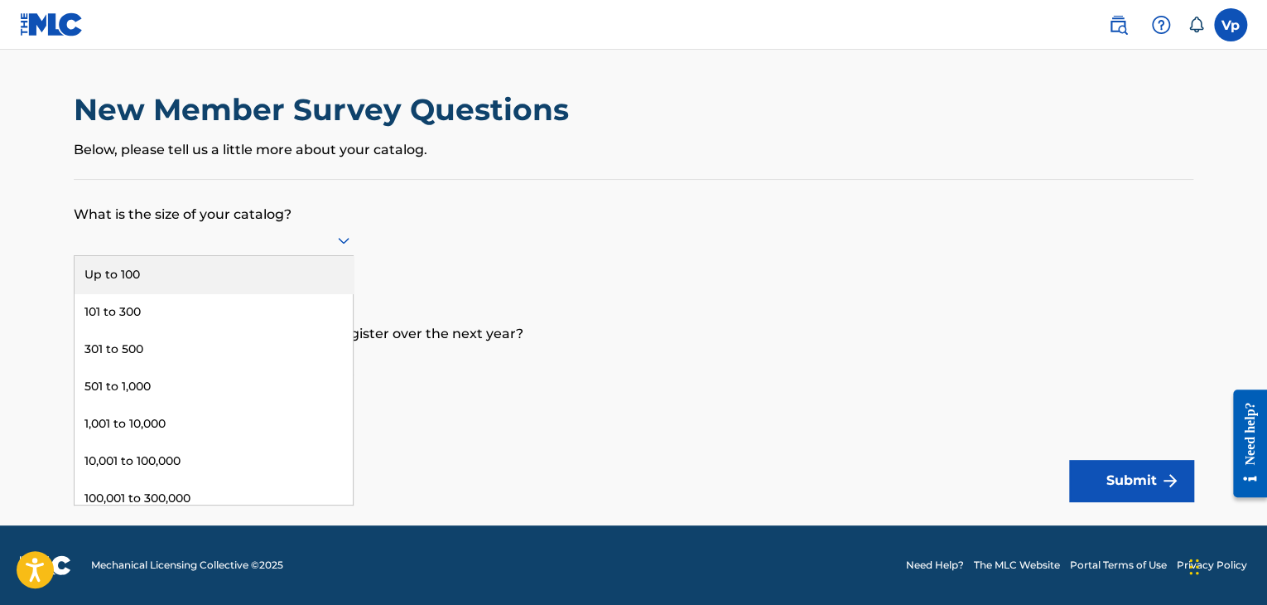
click at [287, 237] on div at bounding box center [214, 239] width 280 height 21
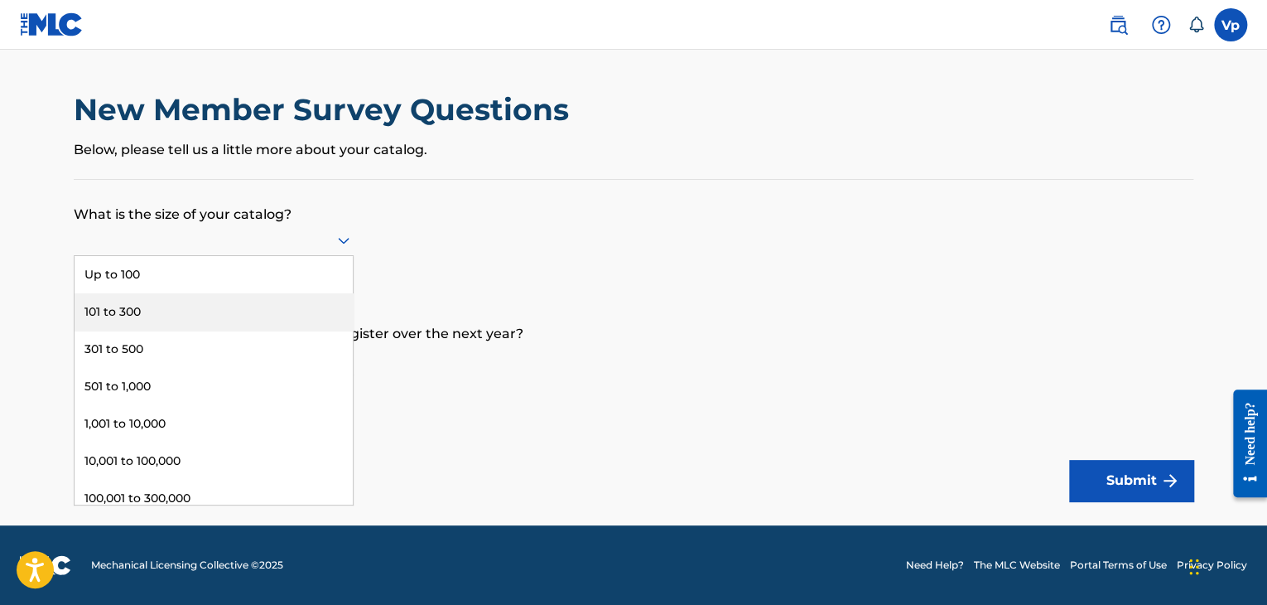
click at [235, 312] on div "101 to 300" at bounding box center [214, 311] width 278 height 37
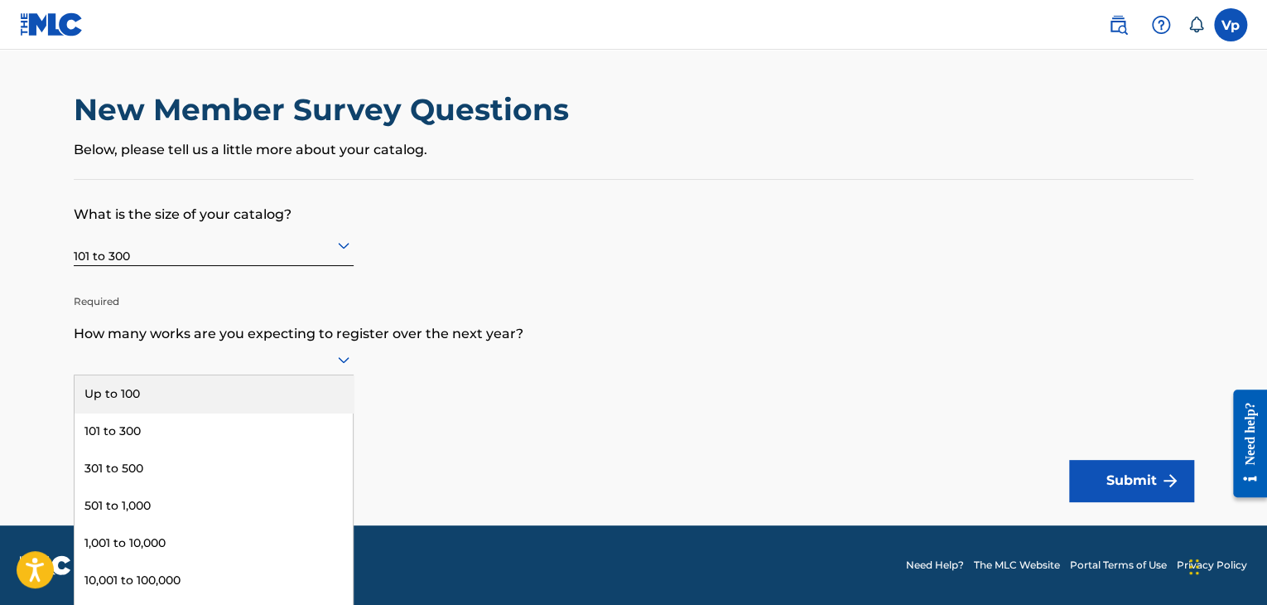
click at [297, 372] on div at bounding box center [214, 359] width 280 height 31
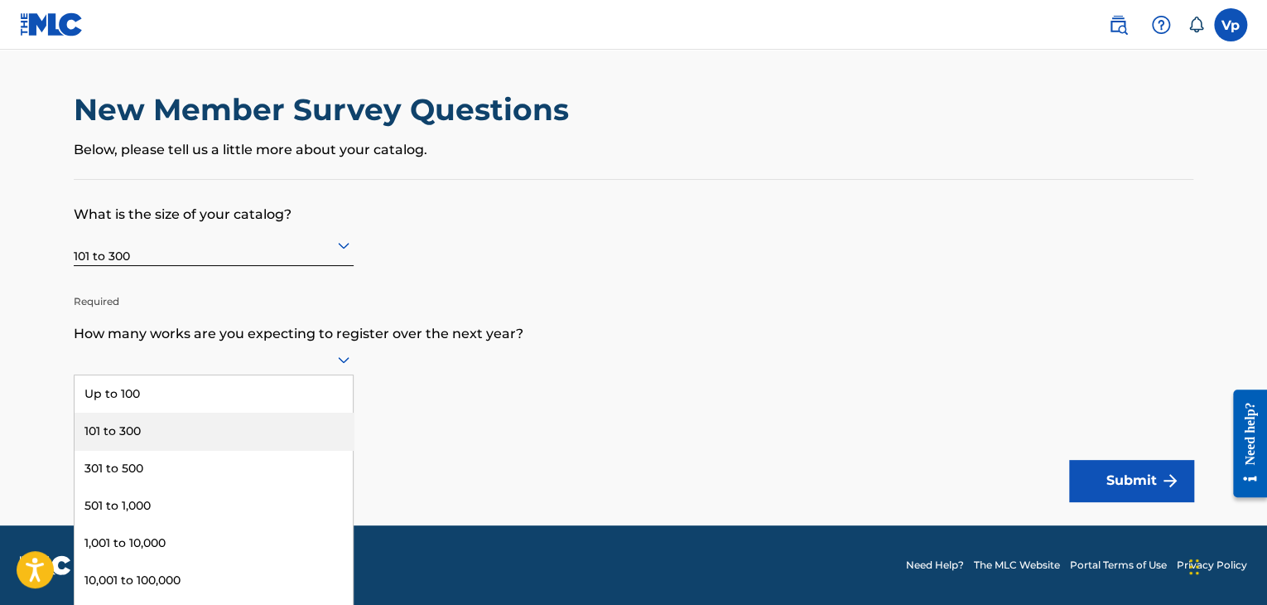
click at [252, 435] on div "101 to 300" at bounding box center [214, 431] width 278 height 37
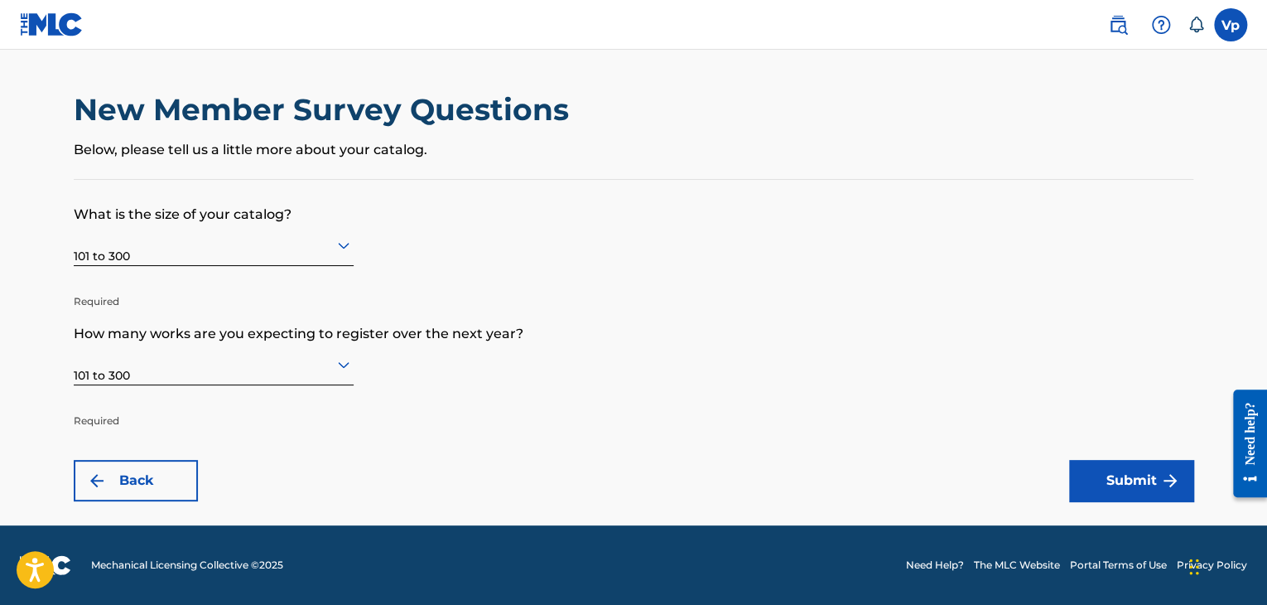
click at [1110, 485] on button "Submit" at bounding box center [1131, 480] width 124 height 41
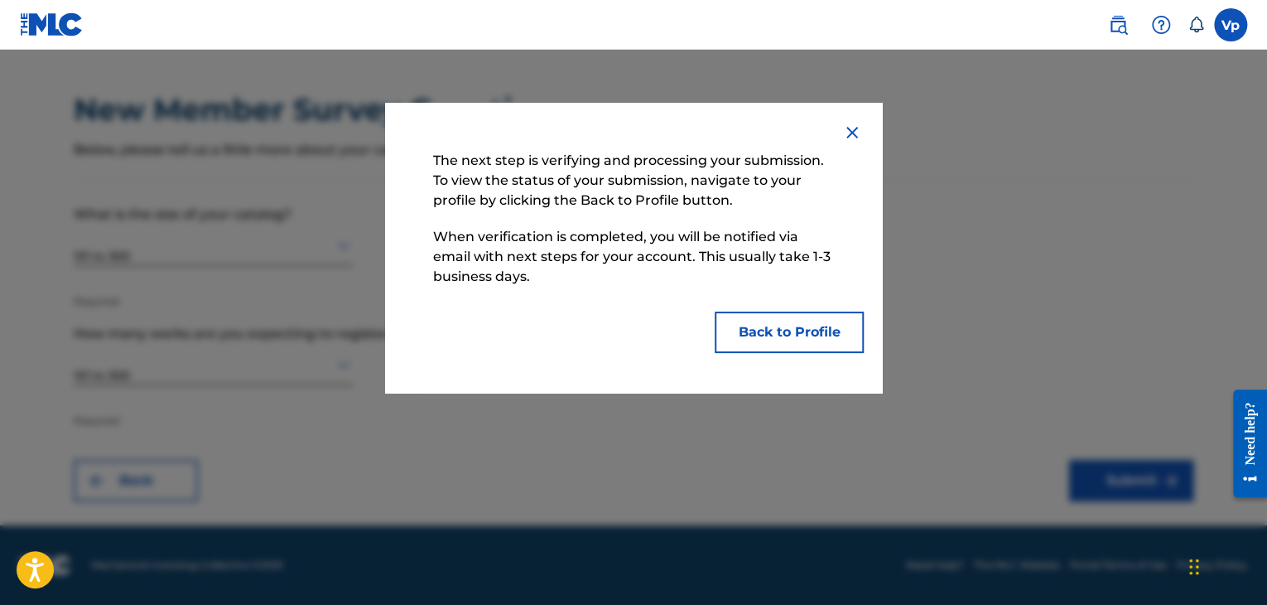
click at [793, 342] on button "Back to Profile" at bounding box center [789, 331] width 149 height 41
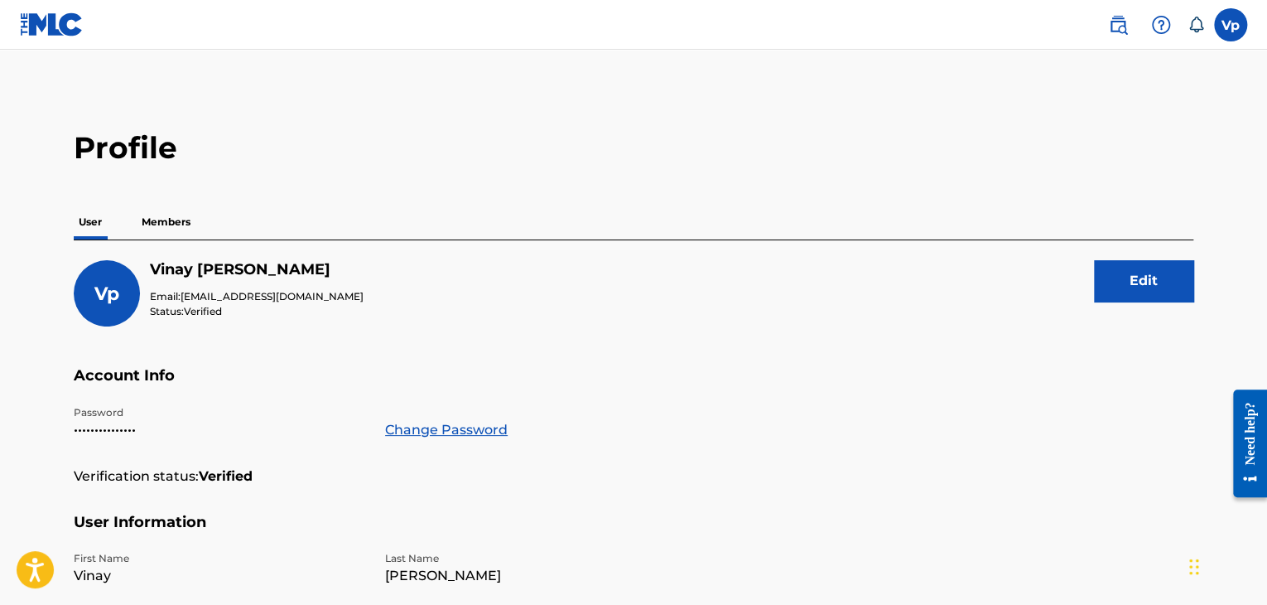
click at [164, 229] on p "Members" at bounding box center [166, 222] width 59 height 35
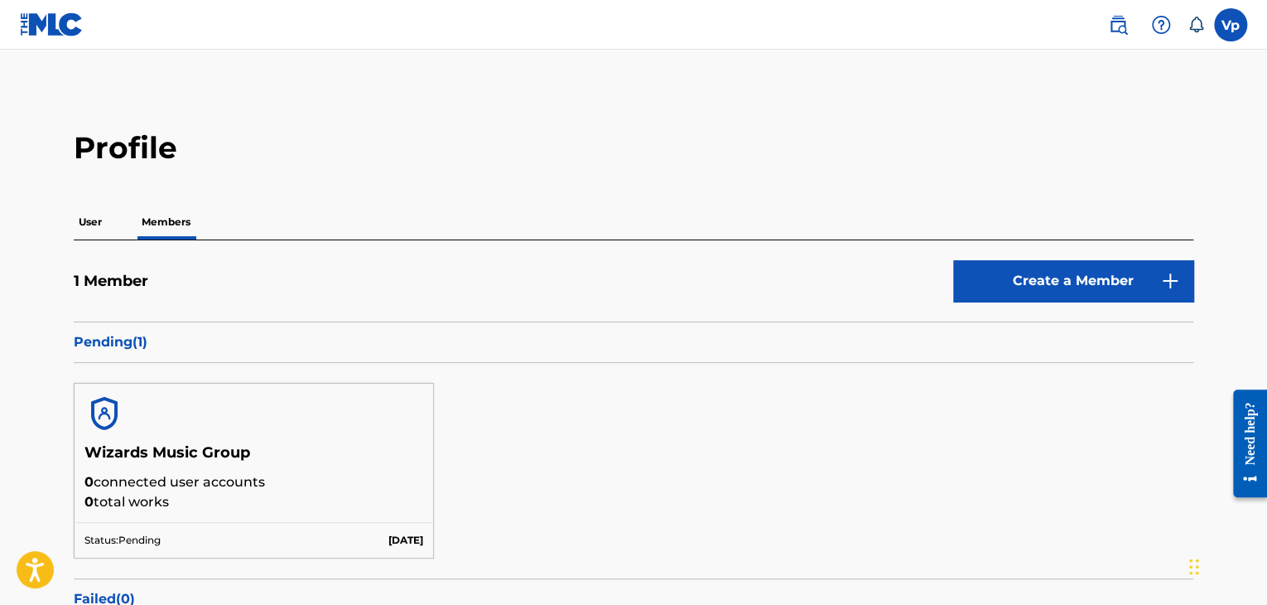
click at [1128, 260] on link "Create a Member" at bounding box center [1073, 280] width 240 height 41
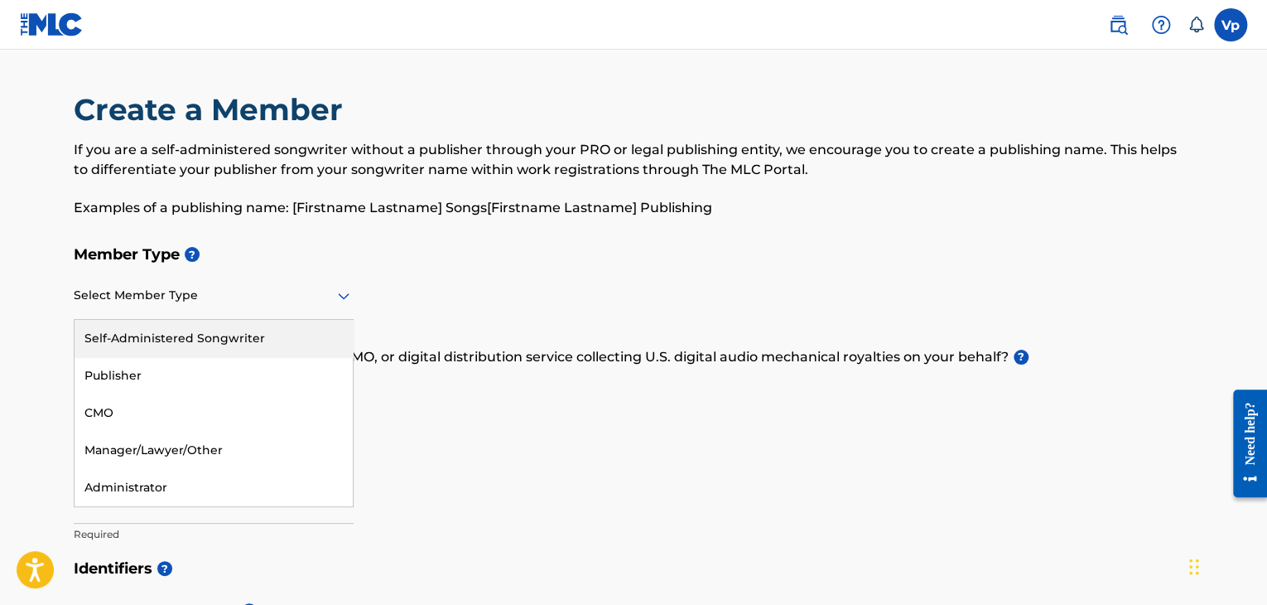
click at [240, 287] on div at bounding box center [214, 295] width 280 height 21
click at [252, 339] on div "Self-Administered Songwriter" at bounding box center [214, 338] width 278 height 37
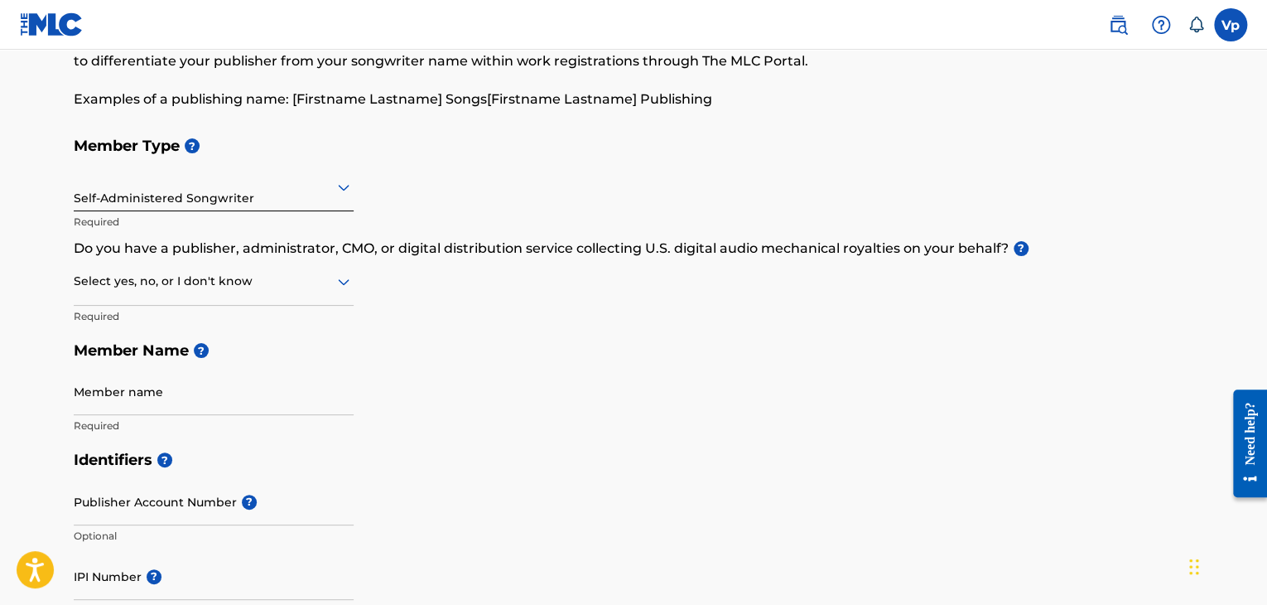
scroll to position [112, 0]
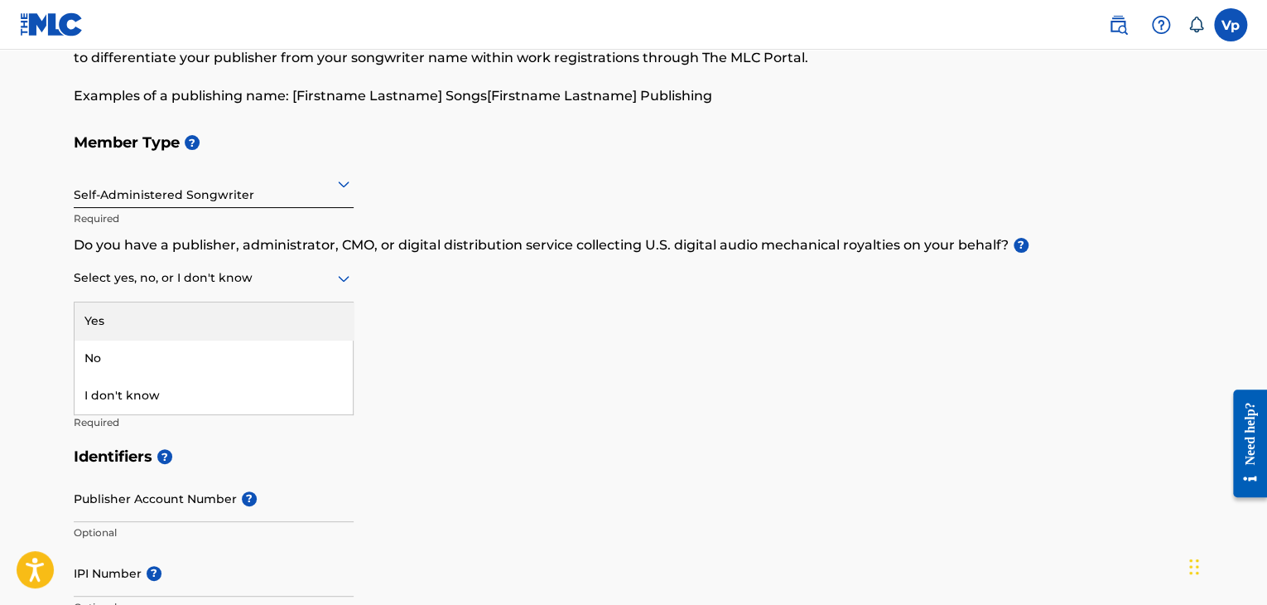
click at [301, 297] on div "Select yes, no, or I don't know" at bounding box center [214, 278] width 280 height 47
click at [297, 323] on div "Yes" at bounding box center [214, 320] width 278 height 37
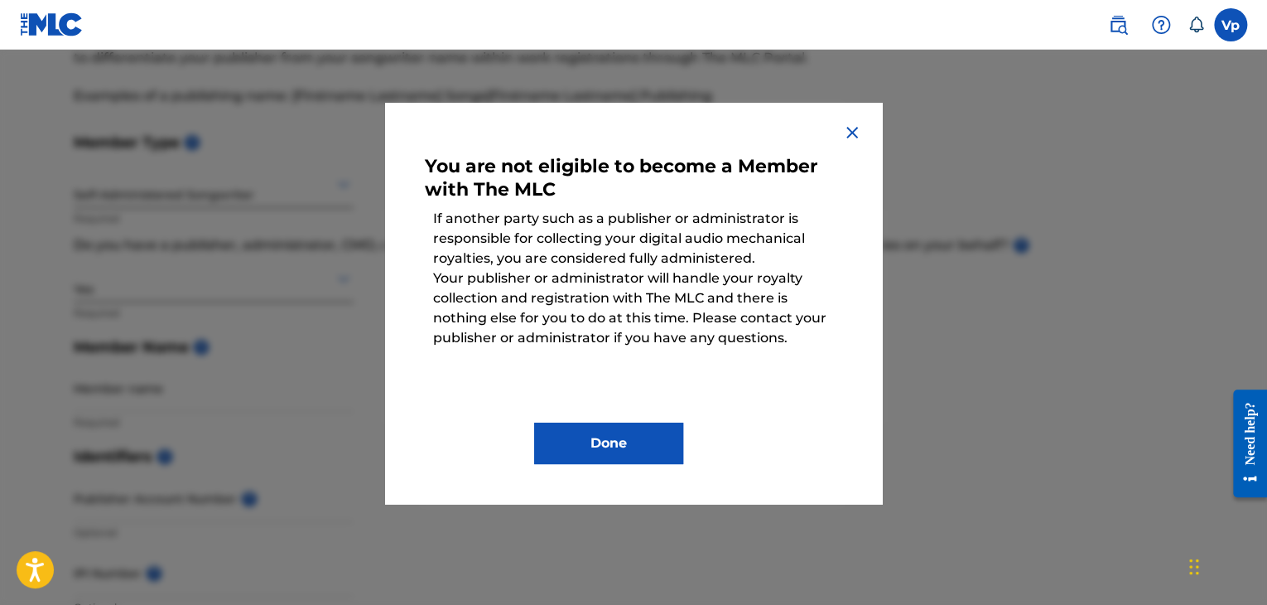
click at [624, 444] on button "Done" at bounding box center [608, 442] width 149 height 41
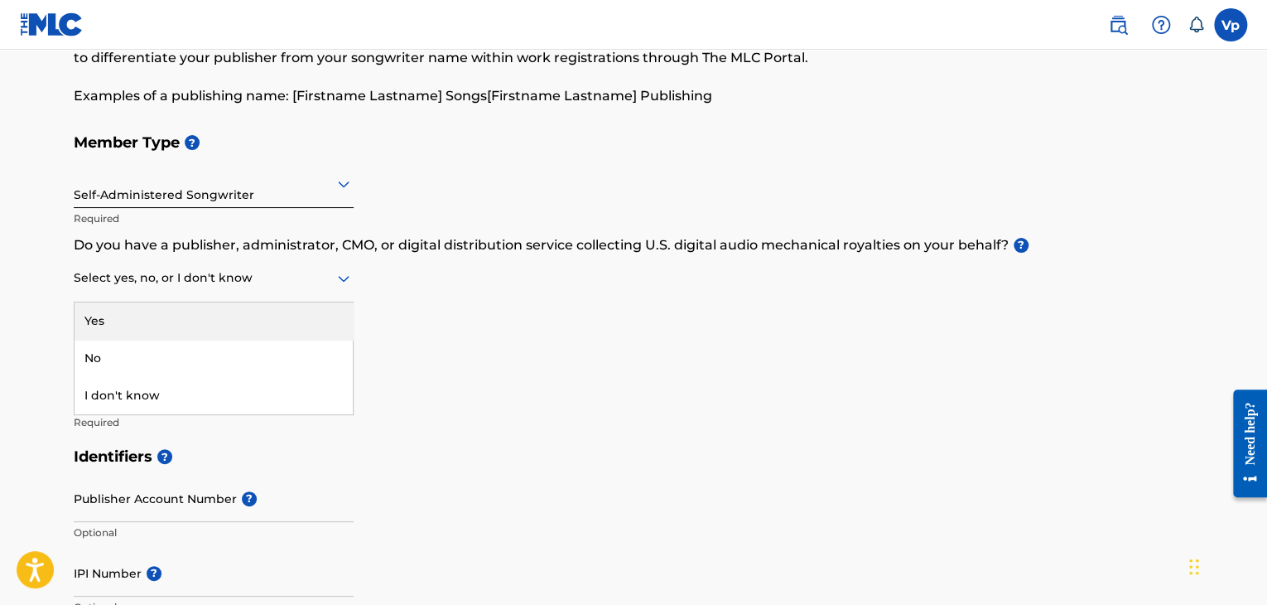
click at [328, 282] on div at bounding box center [214, 278] width 280 height 21
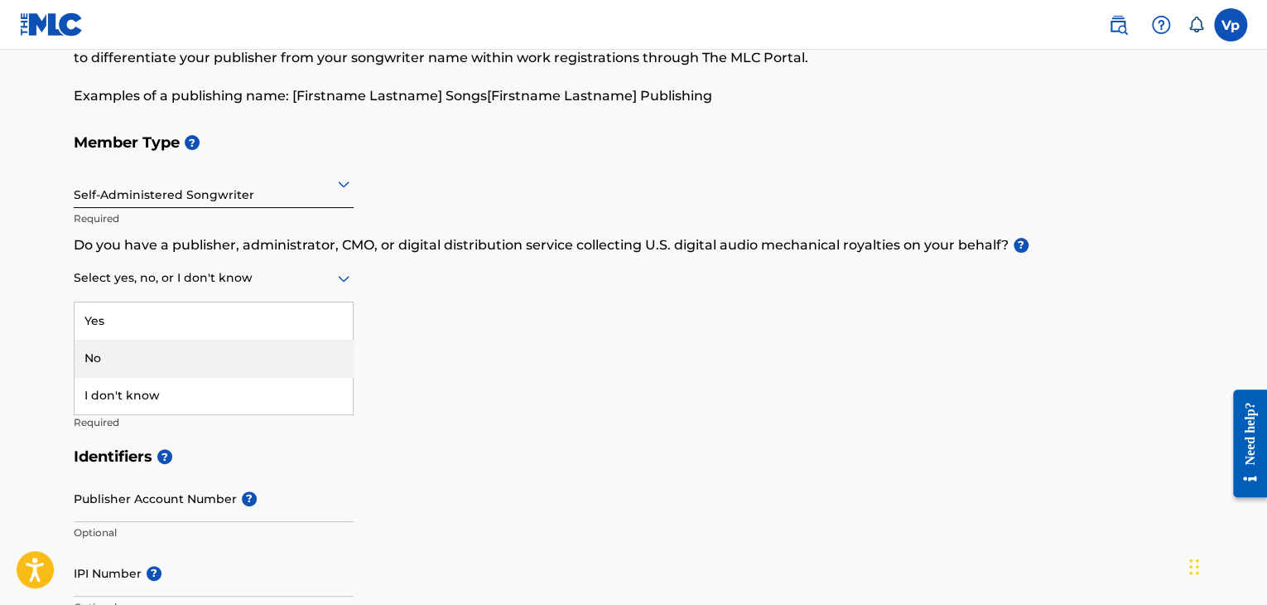
click at [288, 355] on div "No" at bounding box center [214, 358] width 278 height 37
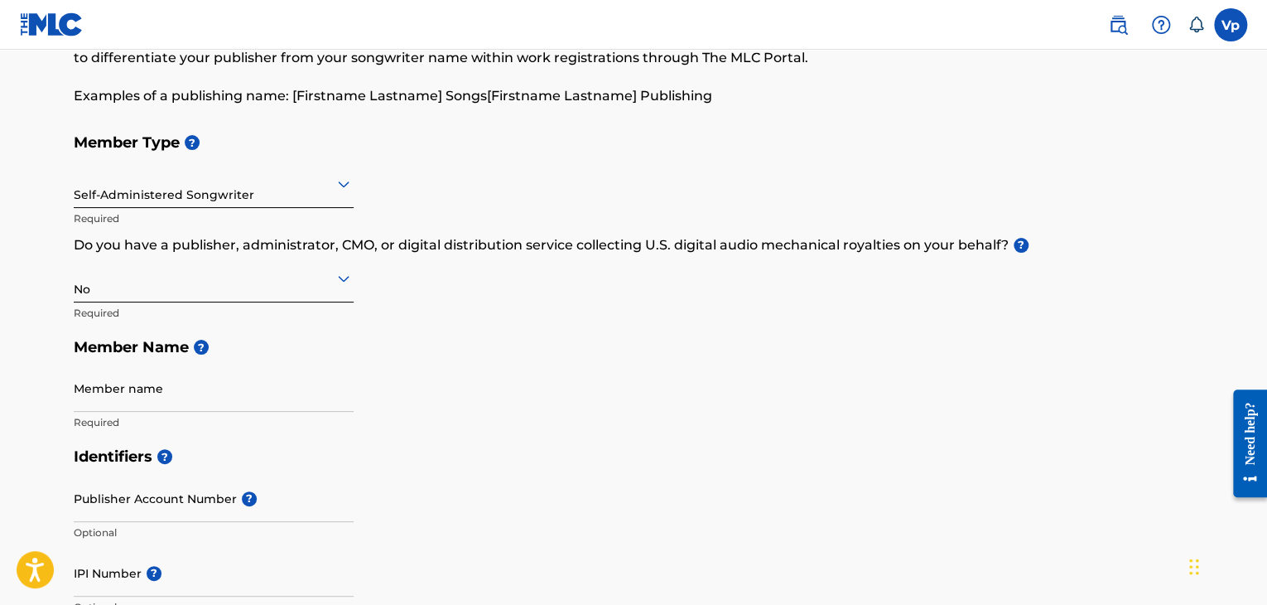
scroll to position [169, 0]
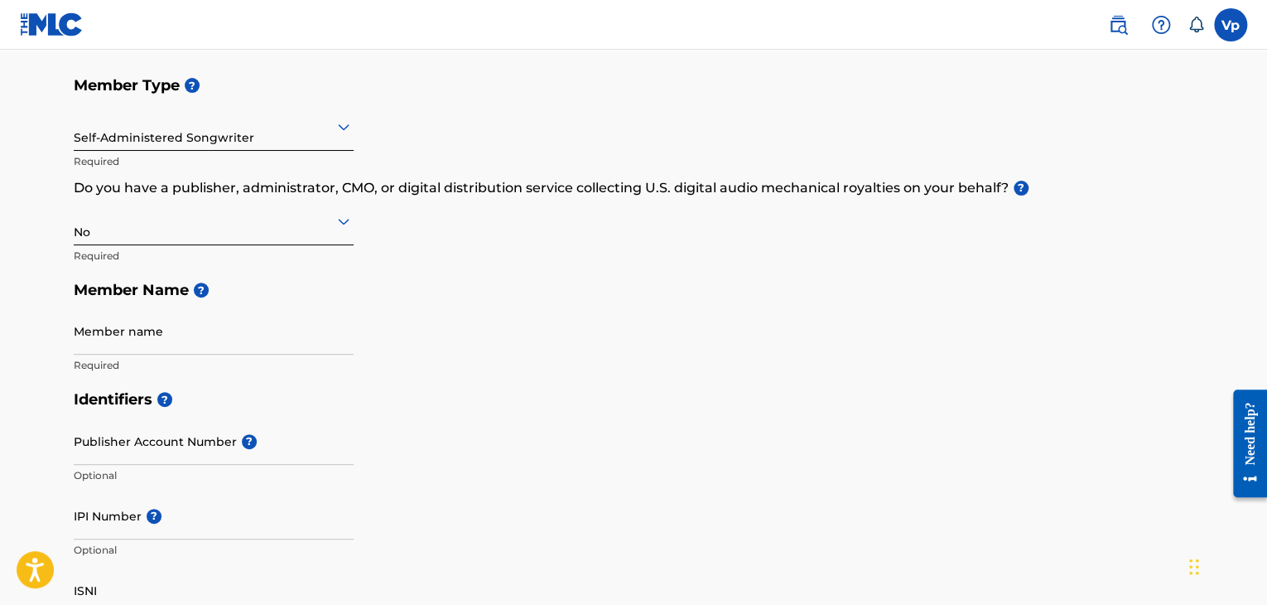
click at [273, 342] on input "Member name" at bounding box center [214, 330] width 280 height 47
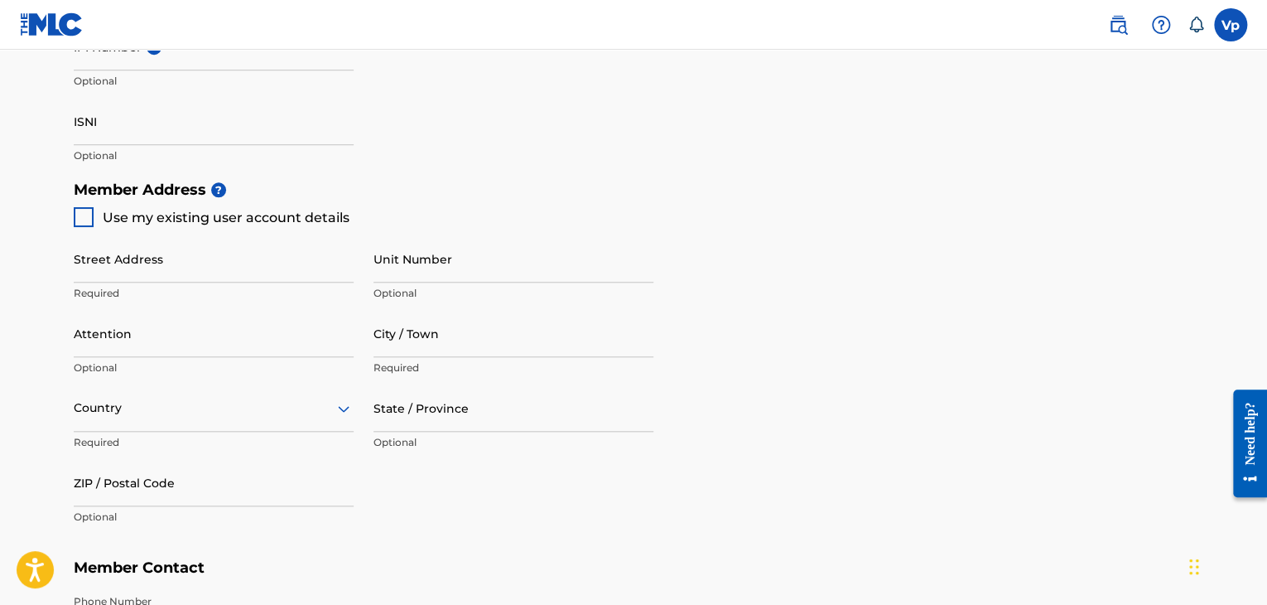
scroll to position [639, 0]
type input "[PERSON_NAME]"
click at [89, 221] on div at bounding box center [84, 216] width 20 height 20
type input "[PERSON_NAME] s/o [PERSON_NAME], [PERSON_NAME], [GEOGRAPHIC_DATA]"
type input "Jhajjar"
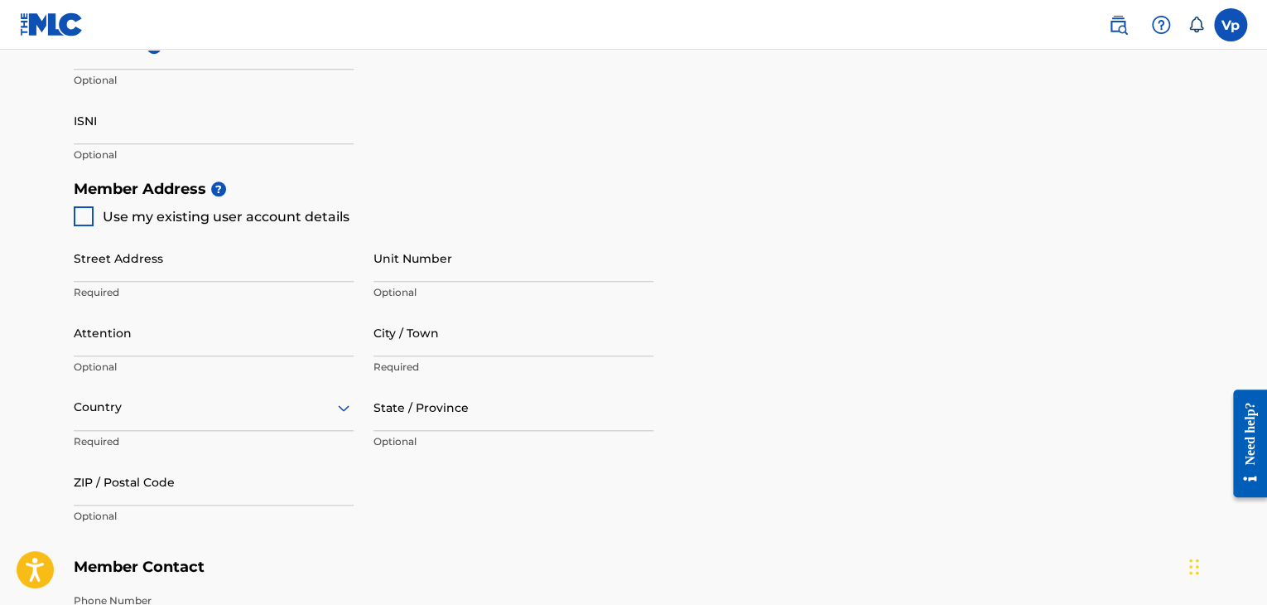
type input "Haryana"
type input "124104"
type input "8571917446"
type input "[EMAIL_ADDRESS][DOMAIN_NAME]"
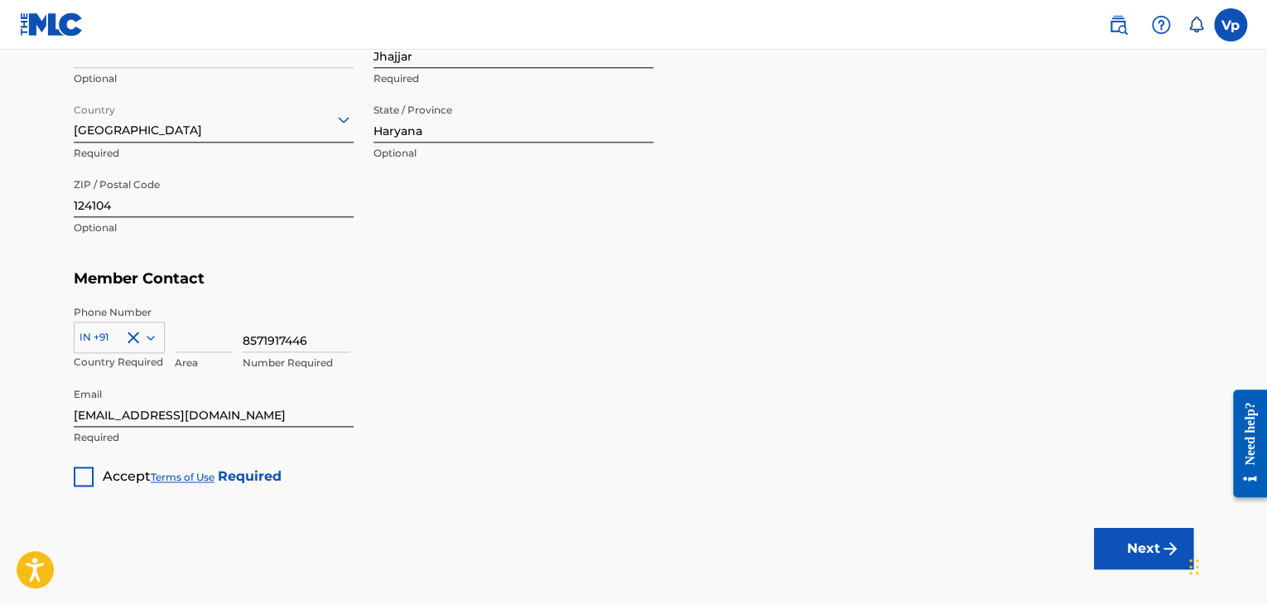
scroll to position [928, 0]
click at [85, 470] on div at bounding box center [84, 476] width 20 height 20
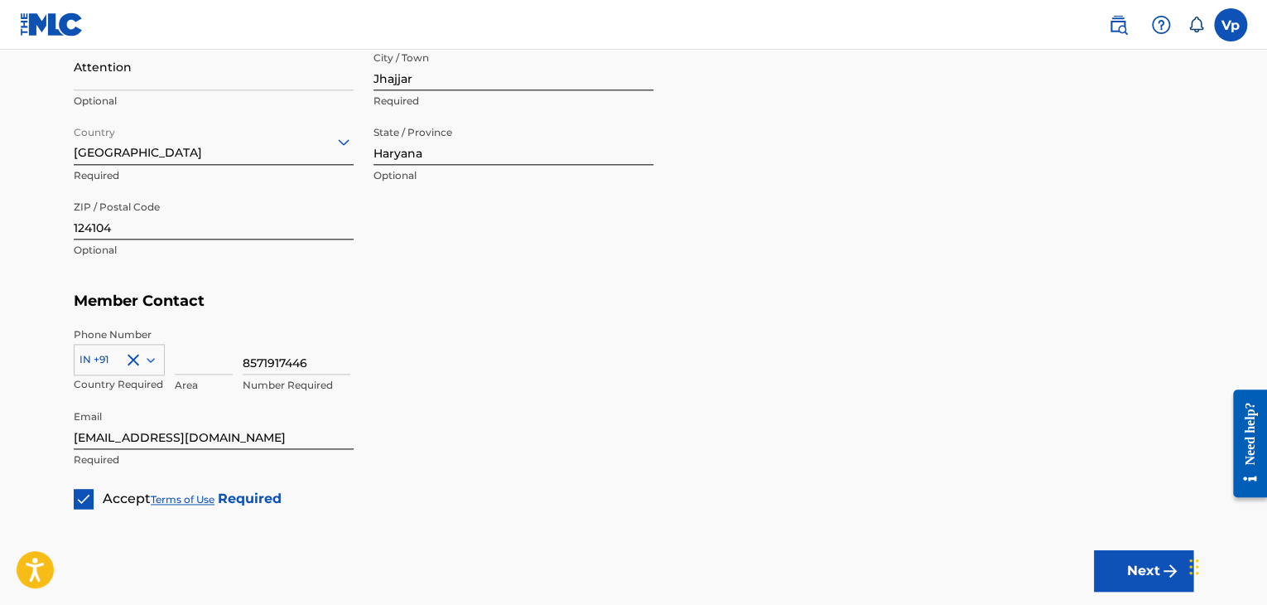
scroll to position [923, 0]
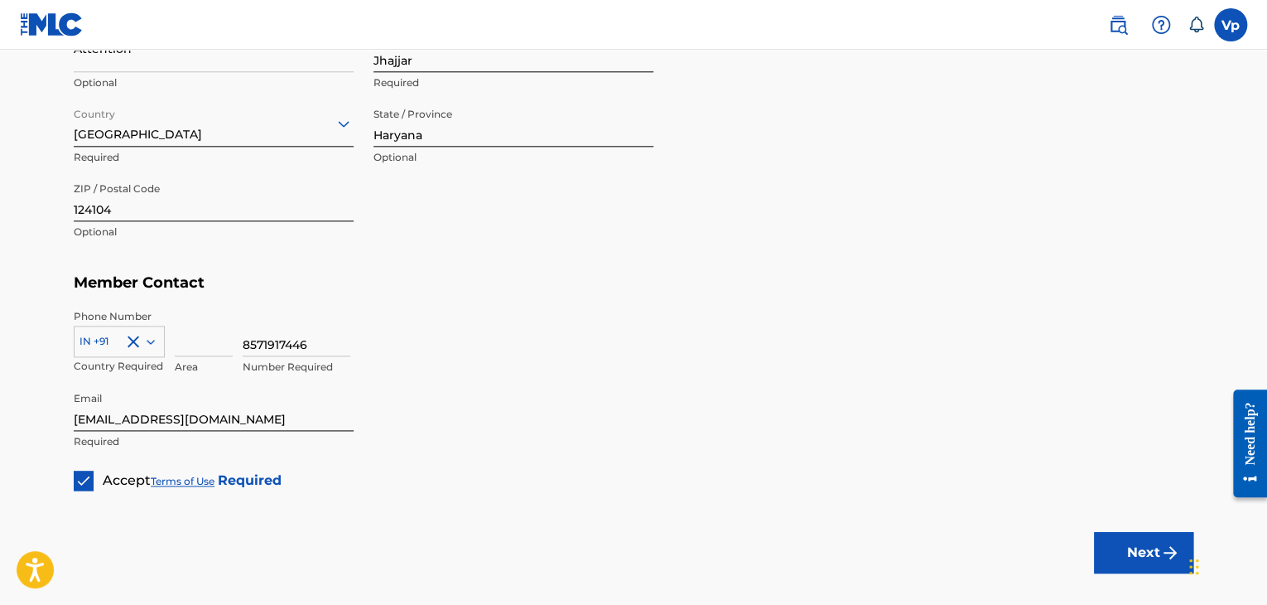
click at [1113, 547] on button "Next" at bounding box center [1143, 552] width 99 height 41
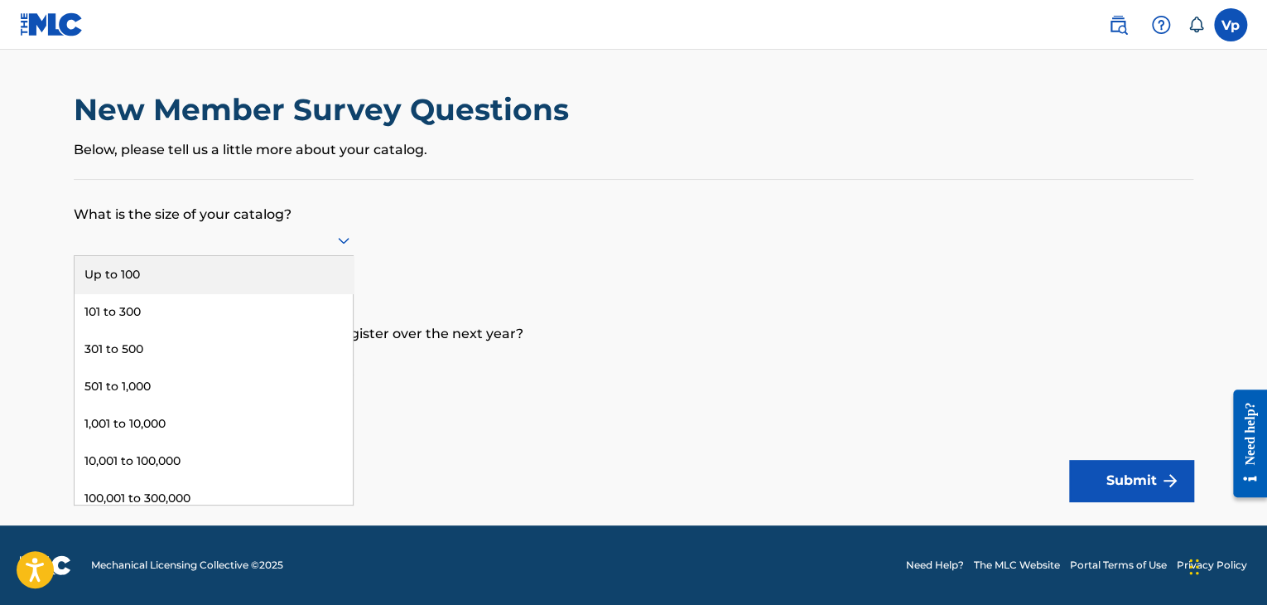
click at [303, 244] on div at bounding box center [214, 239] width 280 height 21
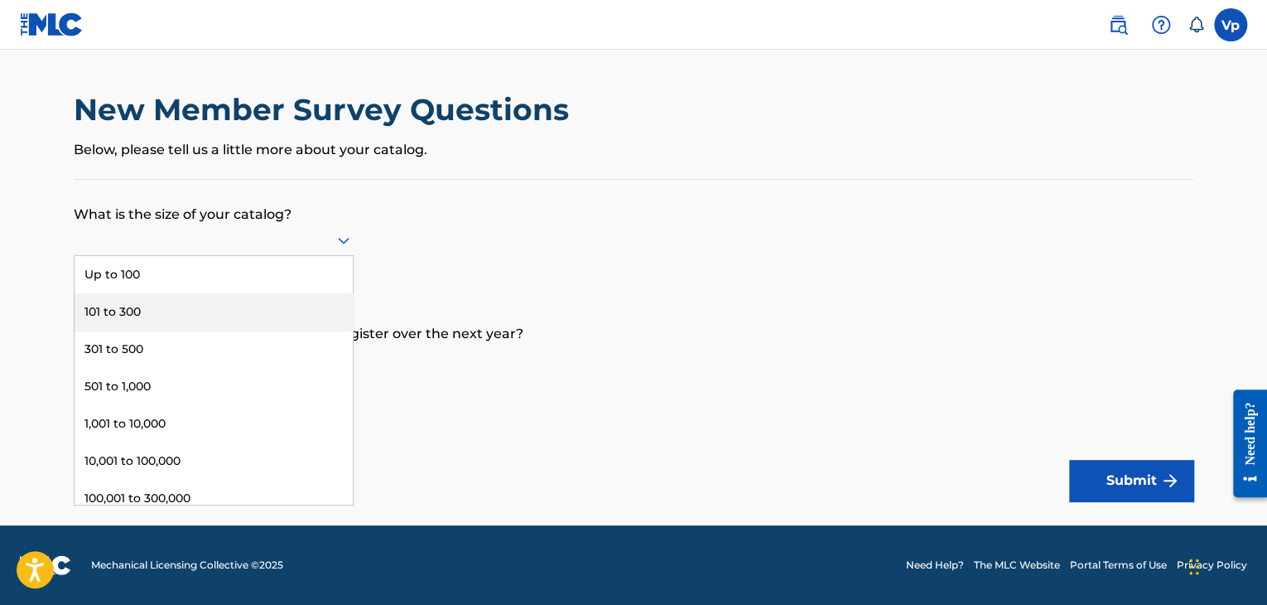
click at [262, 312] on div "101 to 300" at bounding box center [214, 311] width 278 height 37
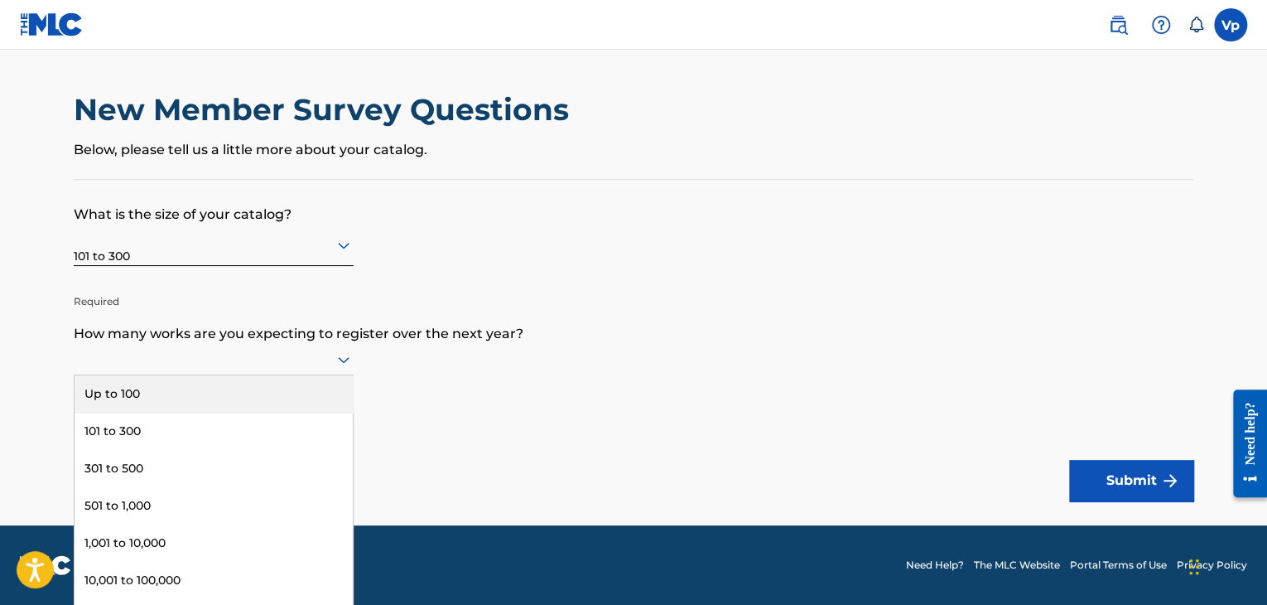
click at [274, 358] on div at bounding box center [214, 359] width 280 height 21
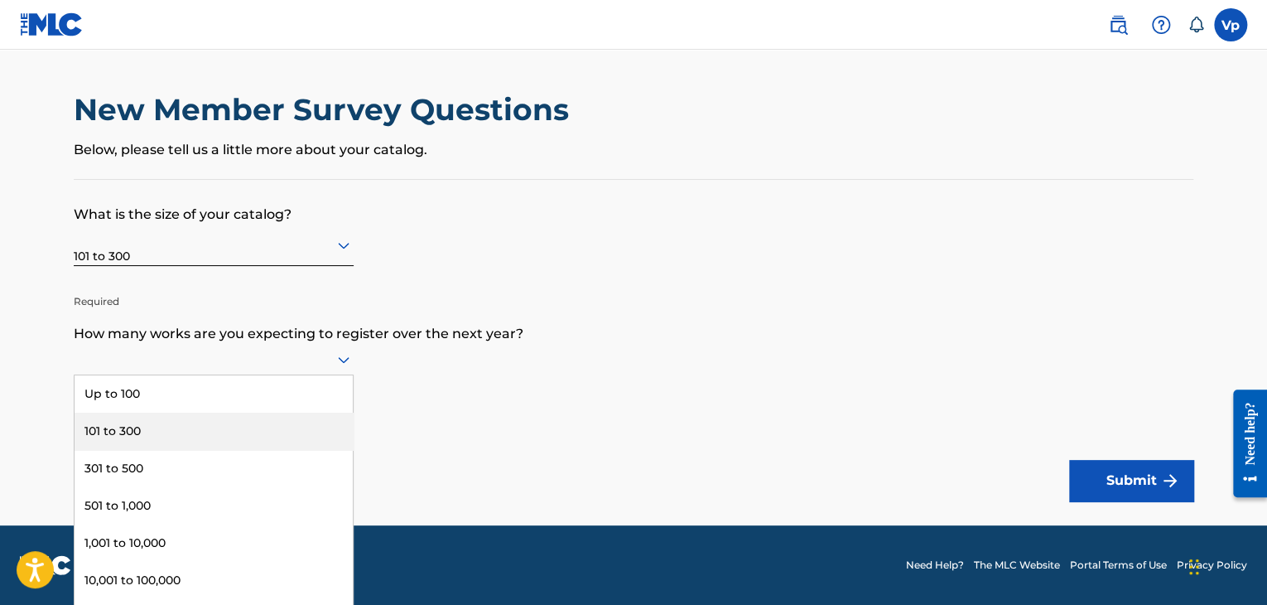
click at [212, 421] on div "101 to 300" at bounding box center [214, 431] width 278 height 37
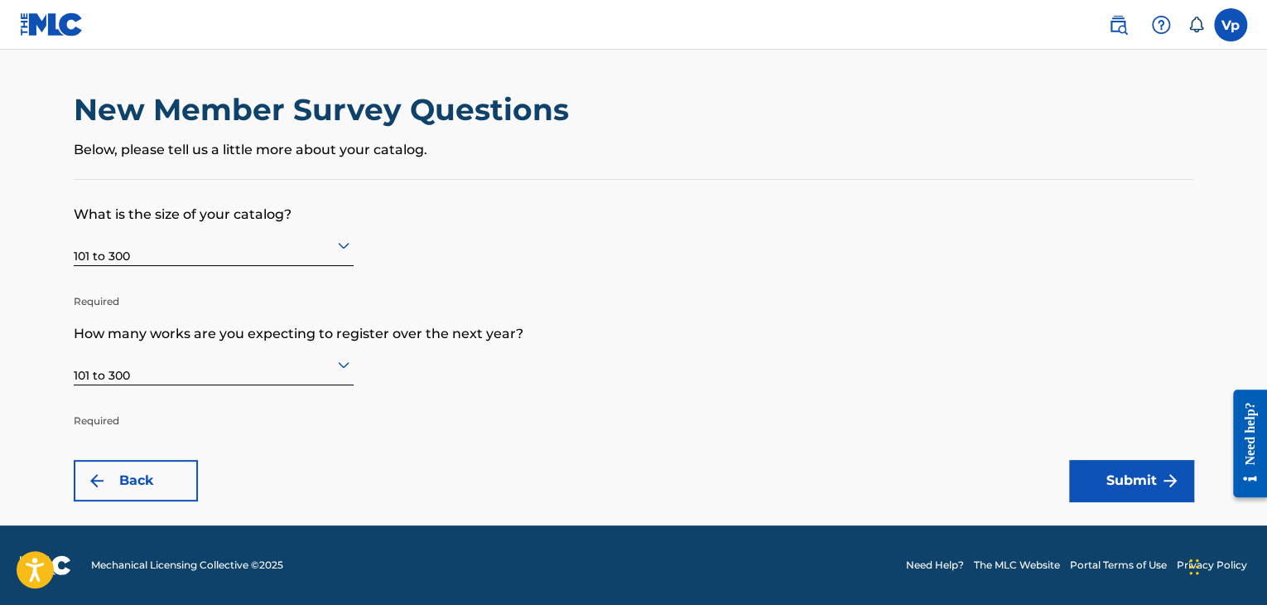
click at [1125, 485] on button "Submit" at bounding box center [1131, 480] width 124 height 41
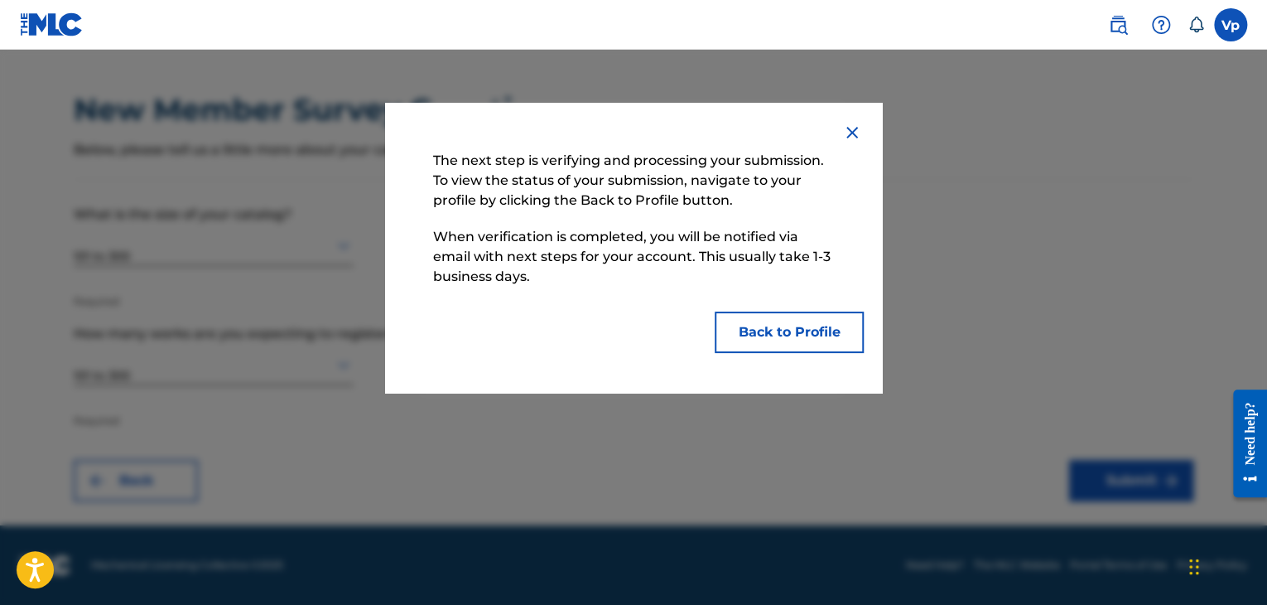
click at [770, 348] on button "Back to Profile" at bounding box center [789, 331] width 149 height 41
